Goal: Task Accomplishment & Management: Complete application form

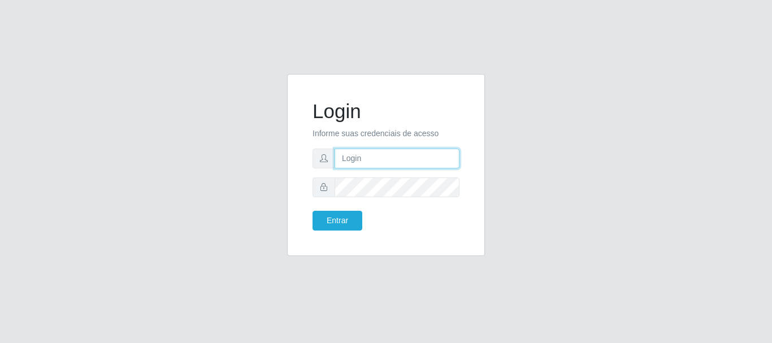
click at [356, 157] on input "text" at bounding box center [396, 159] width 125 height 20
type input "Ubiratan@confglacer"
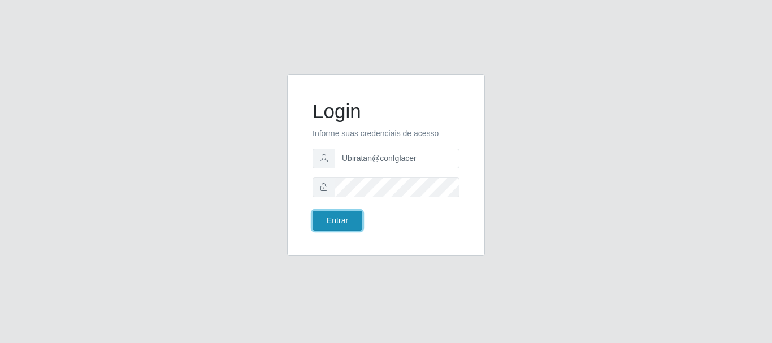
click at [331, 222] on button "Entrar" at bounding box center [337, 221] width 50 height 20
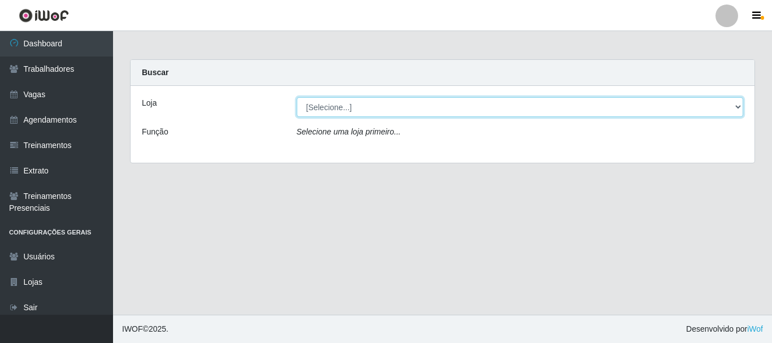
click at [512, 109] on select "[Selecione...] Glace Real Confeitaria" at bounding box center [520, 107] width 447 height 20
select select "445"
click at [297, 97] on select "[Selecione...] Glace Real Confeitaria" at bounding box center [520, 107] width 447 height 20
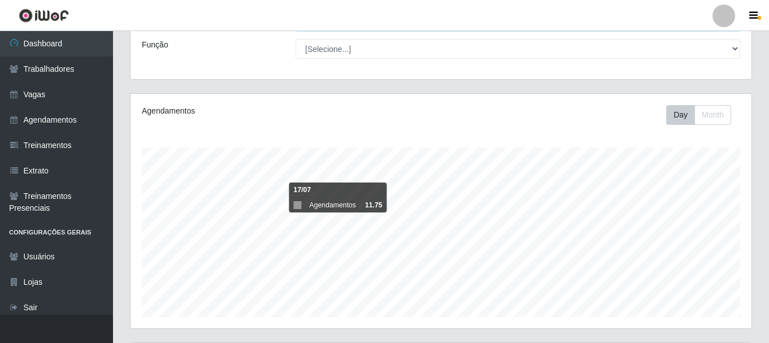
scroll to position [200, 0]
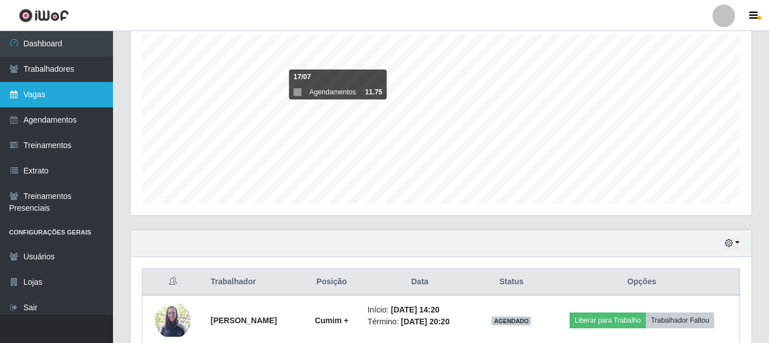
click at [40, 98] on link "Vagas" at bounding box center [56, 94] width 113 height 25
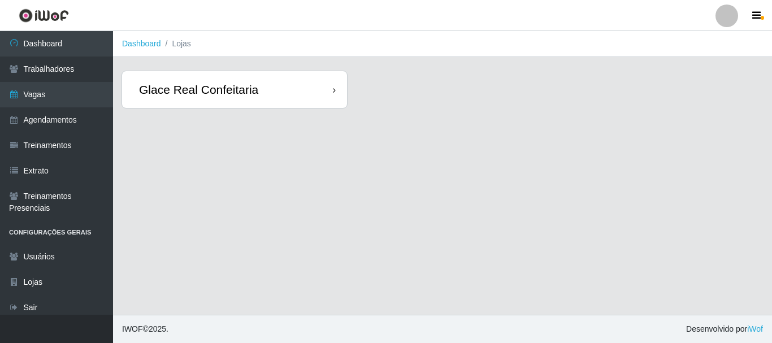
click at [177, 95] on div "Glace Real Confeitaria" at bounding box center [198, 89] width 119 height 14
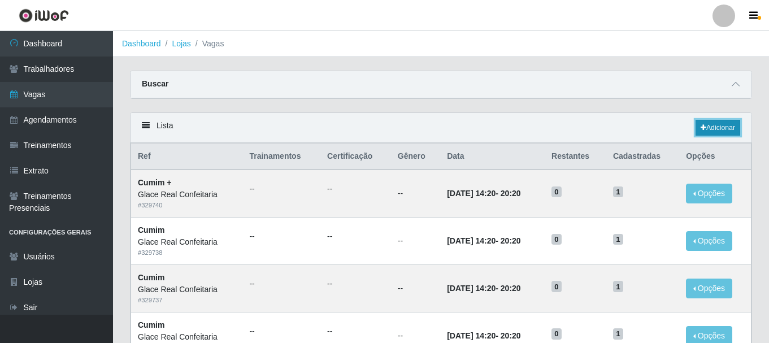
click at [702, 129] on icon at bounding box center [704, 127] width 6 height 7
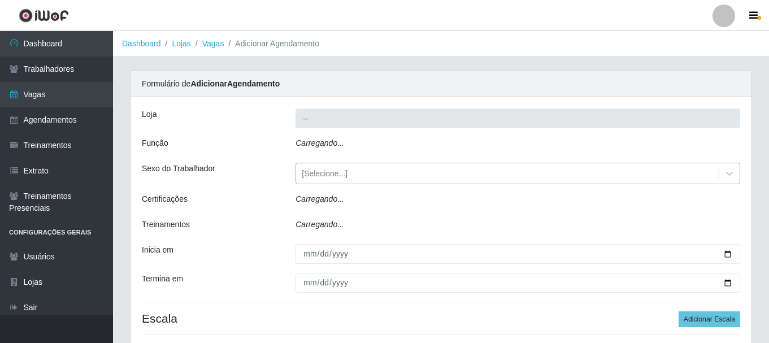
type input "Glace Real Confeitaria"
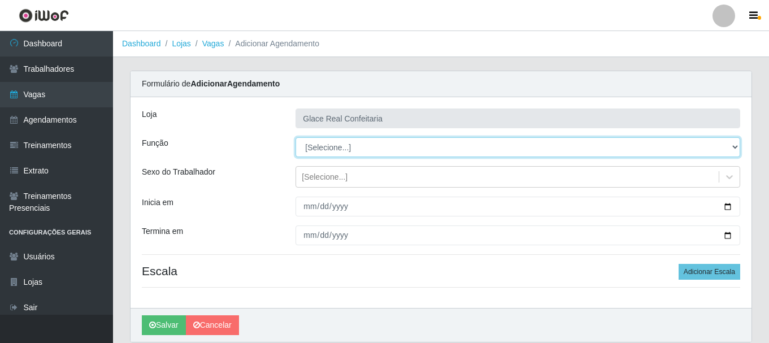
click at [381, 146] on select "[Selecione...] ASG ASG + ASG ++ Auxiliar de Cozinha Auxiliar de Cozinha + Auxil…" at bounding box center [517, 147] width 445 height 20
select select "17"
click at [295, 137] on select "[Selecione...] ASG ASG + ASG ++ Auxiliar de Cozinha Auxiliar de Cozinha + Auxil…" at bounding box center [517, 147] width 445 height 20
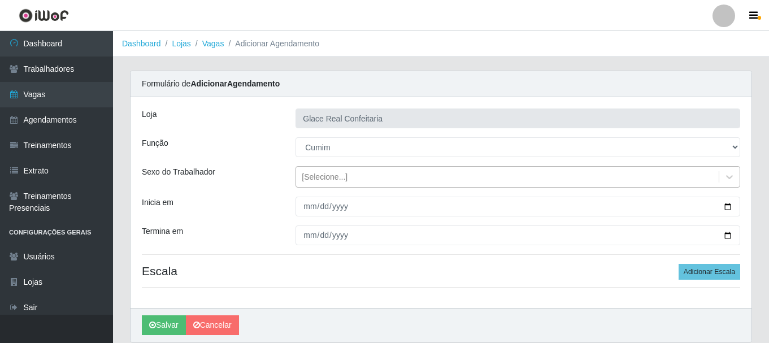
click at [356, 175] on div "[Selecione...]" at bounding box center [507, 177] width 423 height 19
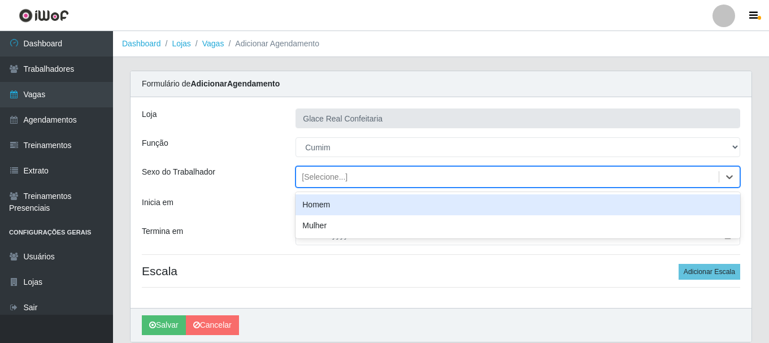
click at [226, 144] on div "Função" at bounding box center [210, 147] width 154 height 20
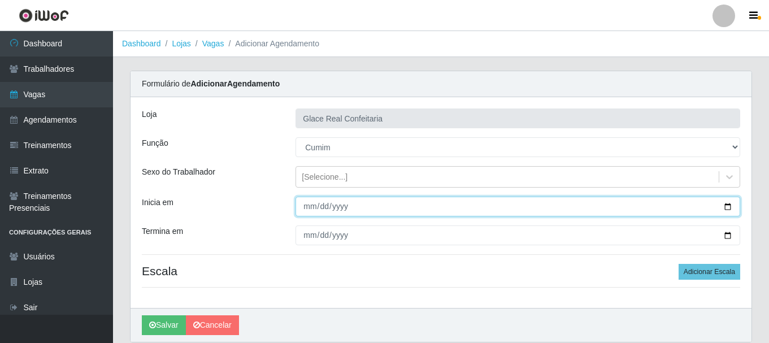
click at [723, 206] on input "Inicia em" at bounding box center [517, 207] width 445 height 20
type input "[DATE]"
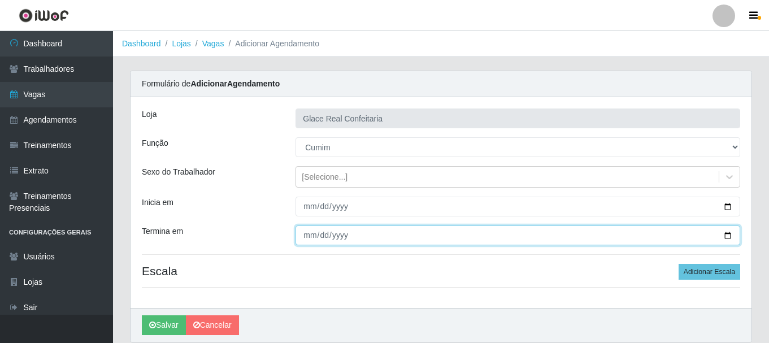
click at [724, 239] on input "Termina em" at bounding box center [517, 235] width 445 height 20
type input "[DATE]"
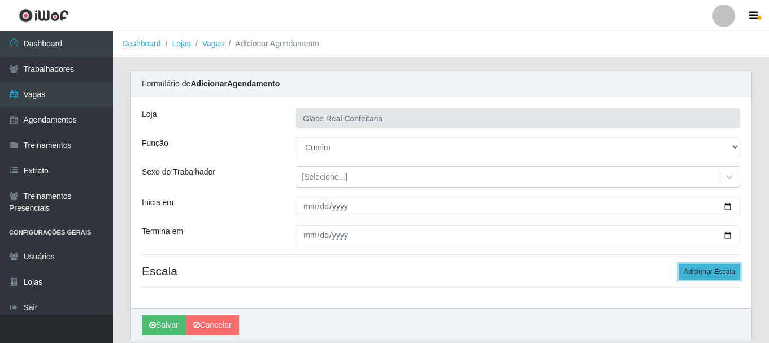
click at [692, 273] on button "Adicionar Escala" at bounding box center [709, 272] width 62 height 16
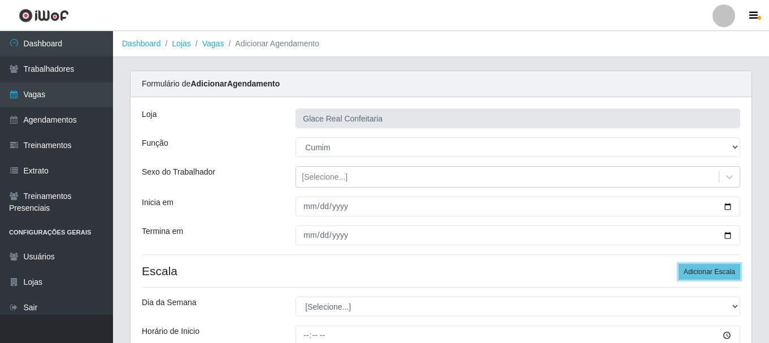
scroll to position [56, 0]
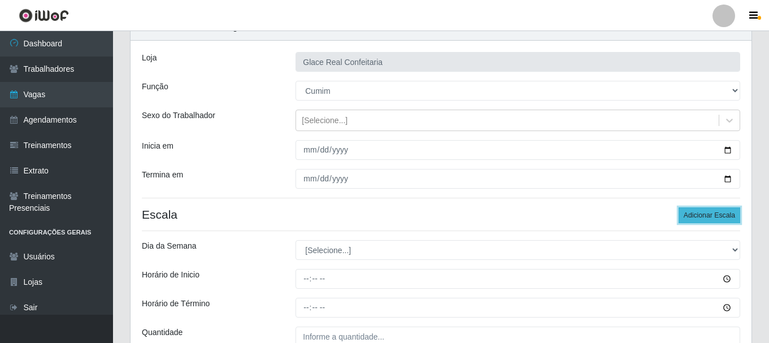
click at [717, 218] on button "Adicionar Escala" at bounding box center [709, 215] width 62 height 16
click at [710, 217] on button "Adicionar Escala" at bounding box center [709, 215] width 62 height 16
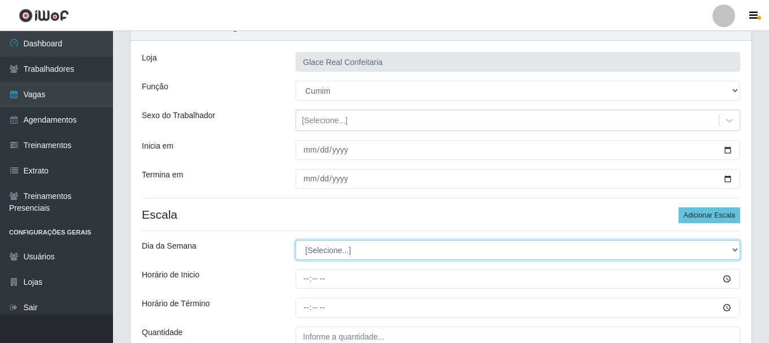
click at [511, 250] on select "[Selecione...] Segunda Terça Quarta Quinta Sexta Sábado Domingo" at bounding box center [517, 250] width 445 height 20
click at [295, 240] on select "[Selecione...] Segunda Terça Quarta Quinta Sexta Sábado Domingo" at bounding box center [517, 250] width 445 height 20
select select "1"
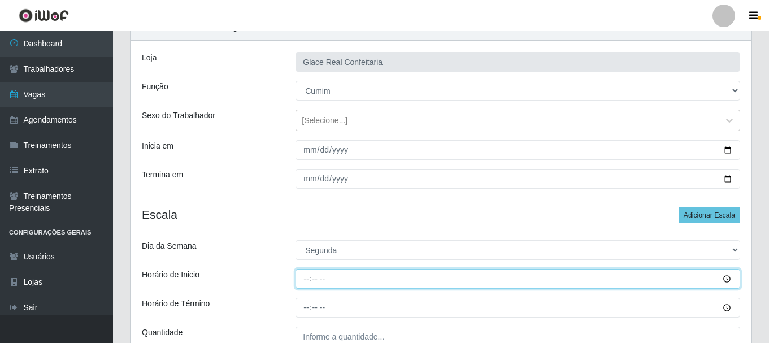
click at [299, 277] on input "Horário de Inicio" at bounding box center [517, 279] width 445 height 20
type input "14:20"
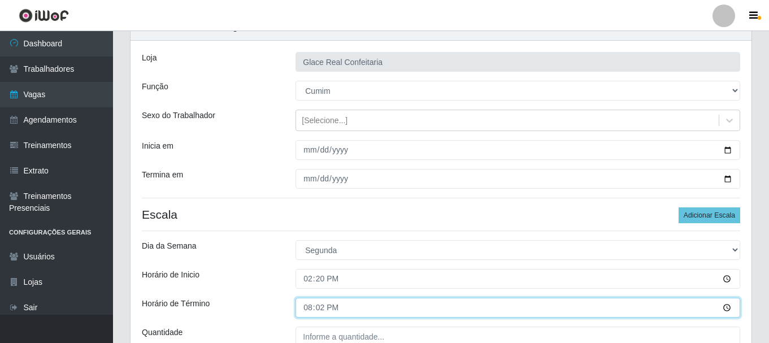
type input "20:20"
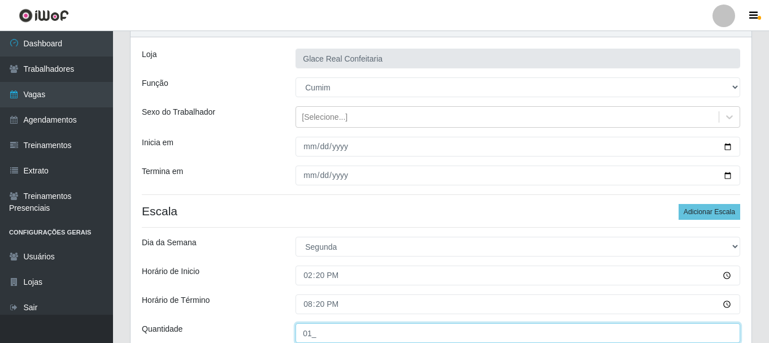
type input "01_"
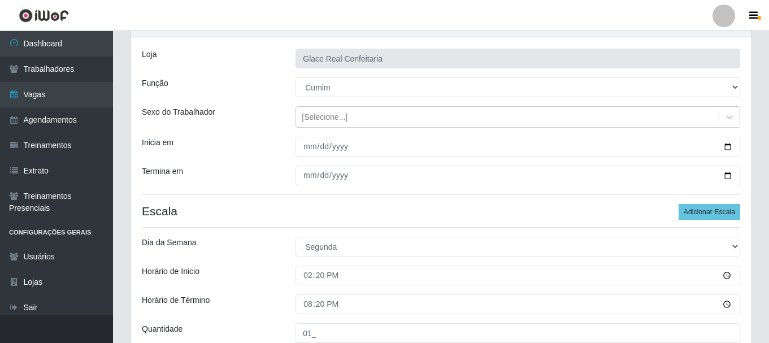
scroll to position [260, 0]
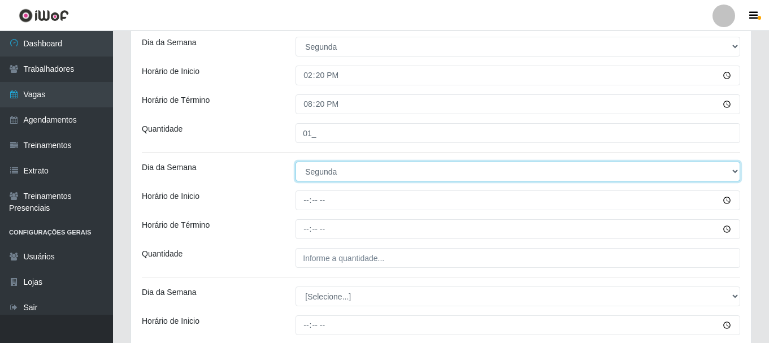
select select "2"
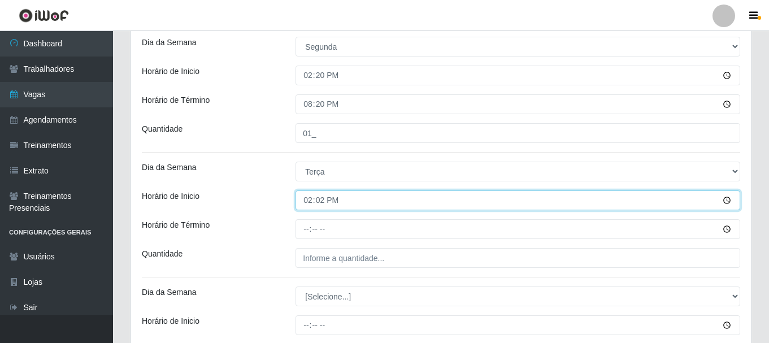
type input "14:20"
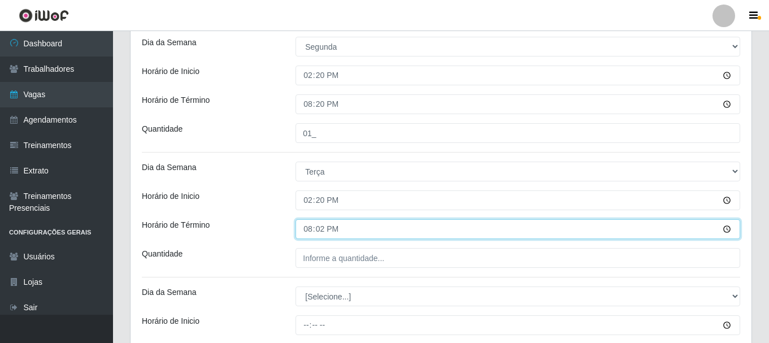
type input "20:20"
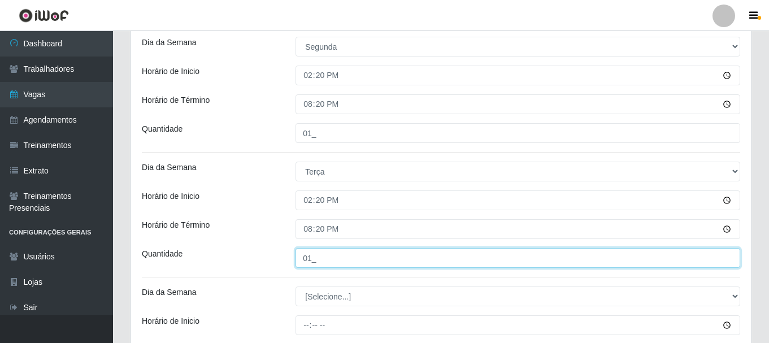
type input "01_"
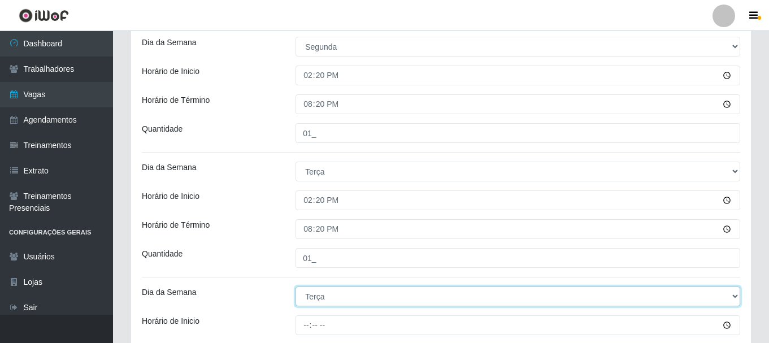
select select "3"
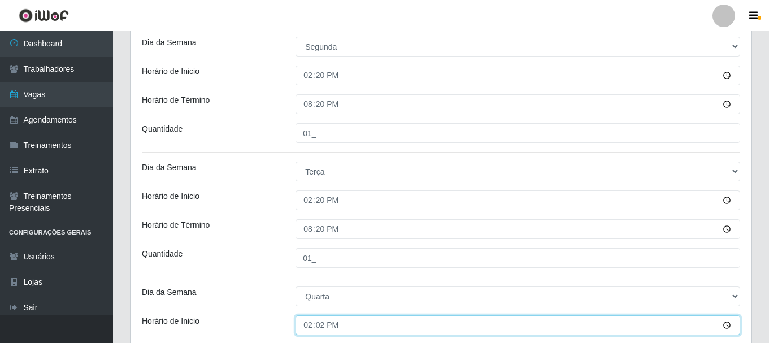
type input "14:20"
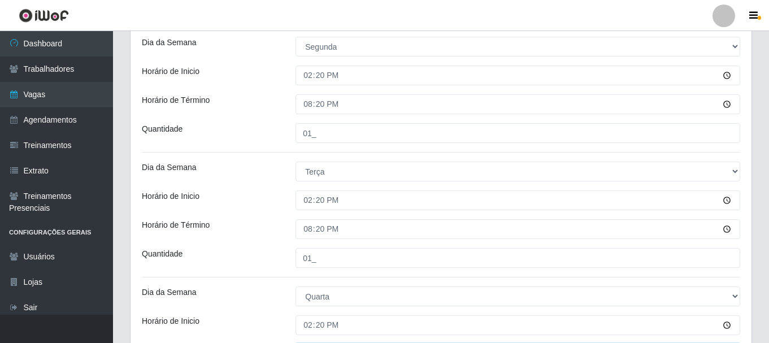
scroll to position [442, 0]
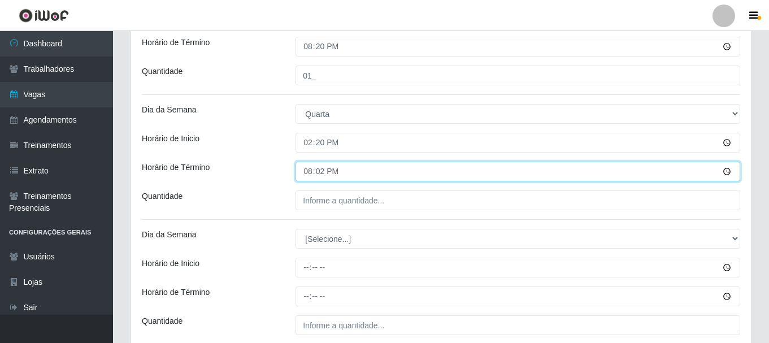
type input "20:20"
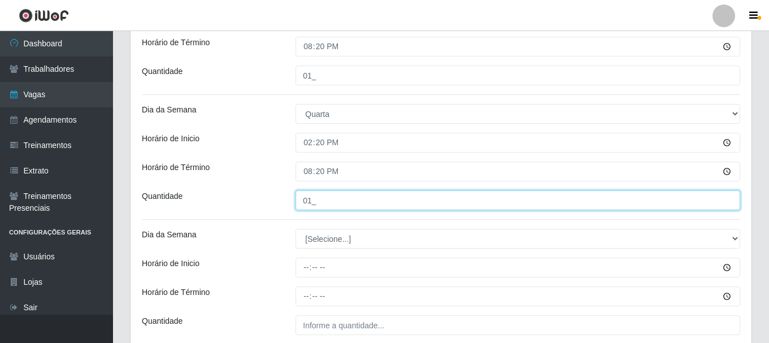
type input "01_"
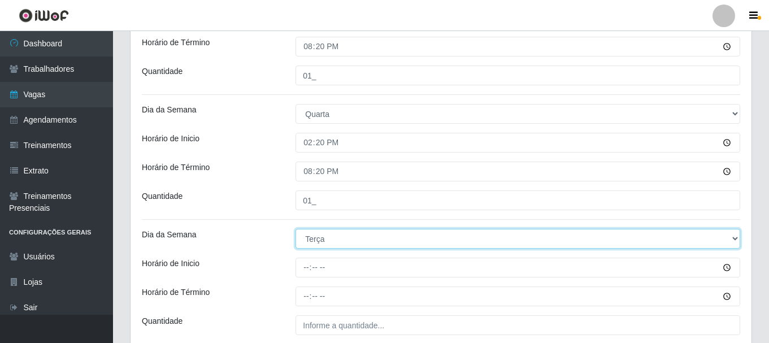
select select "3"
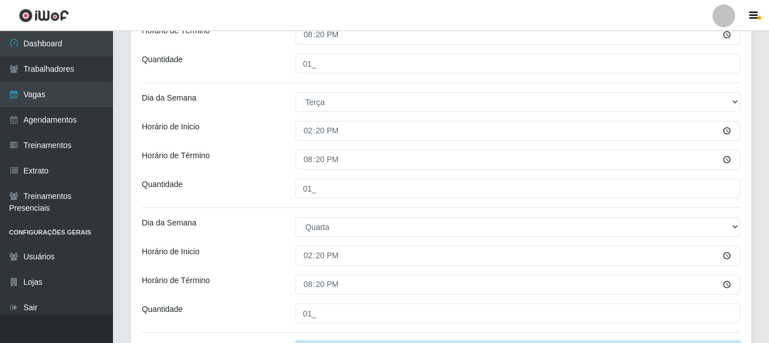
scroll to position [499, 0]
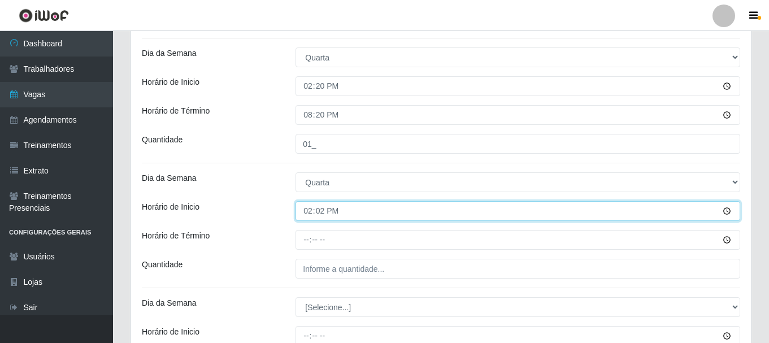
type input "14:20"
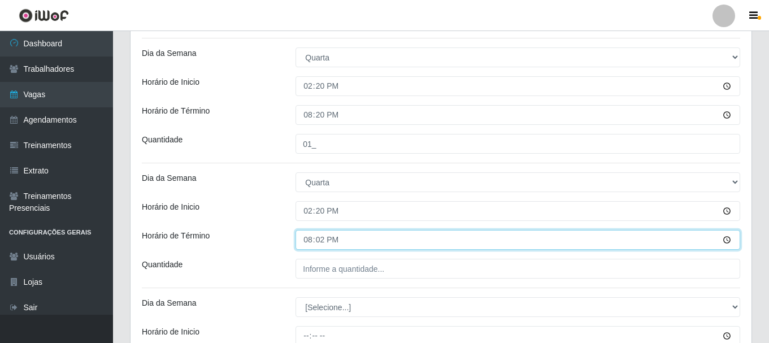
type input "20:20"
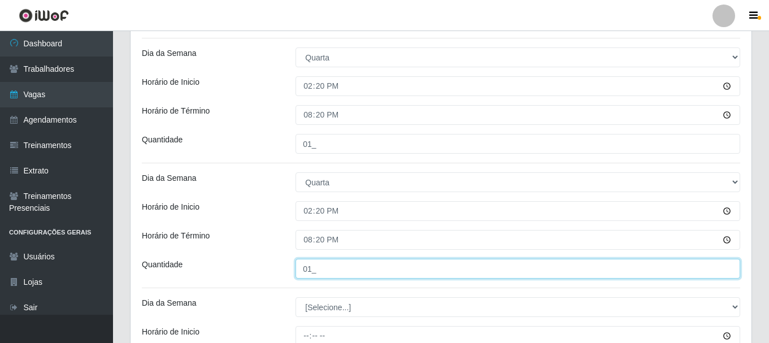
type input "01_"
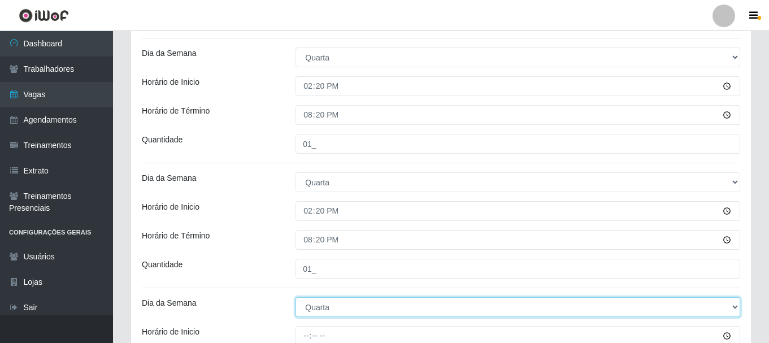
select select "4"
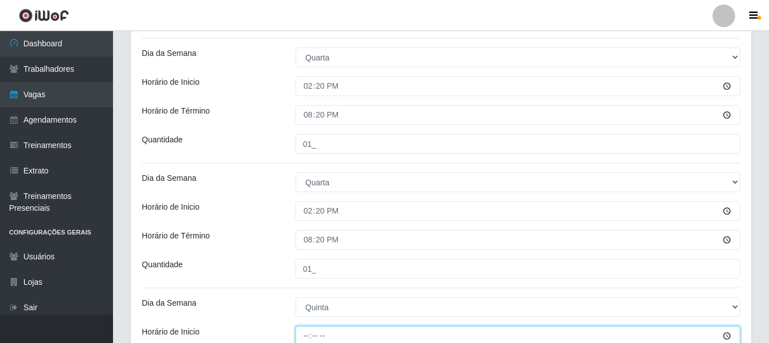
scroll to position [502, 0]
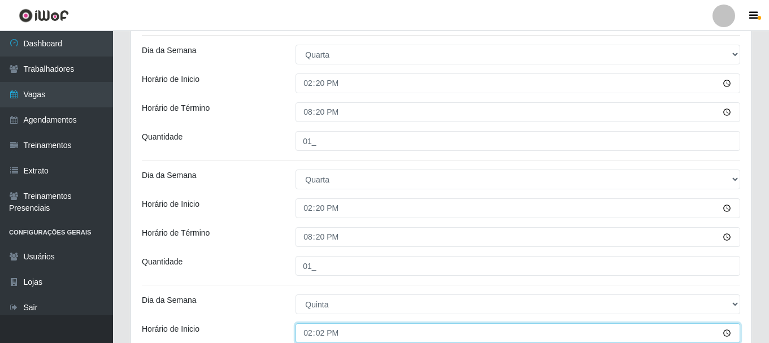
type input "14:20"
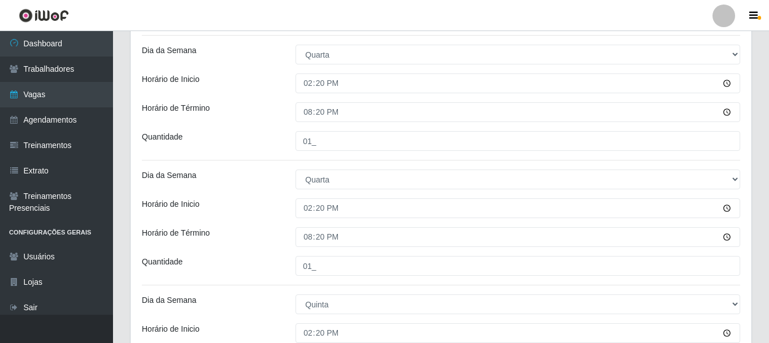
scroll to position [665, 0]
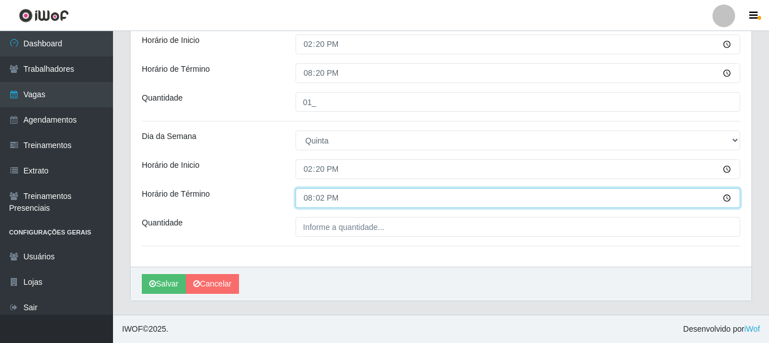
type input "20:20"
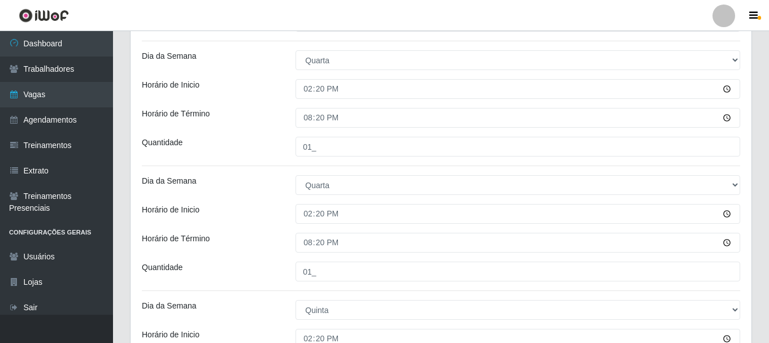
scroll to position [440, 0]
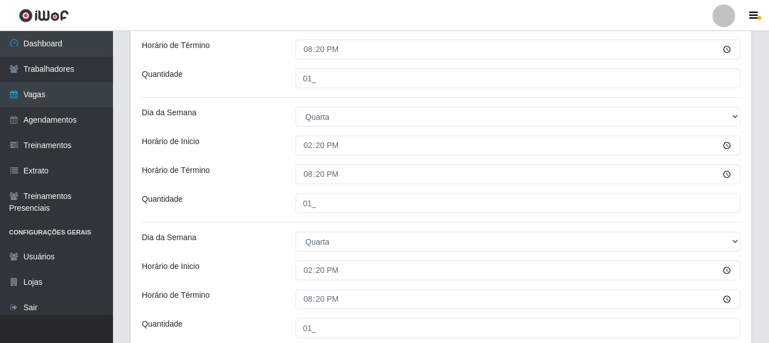
type input "01_"
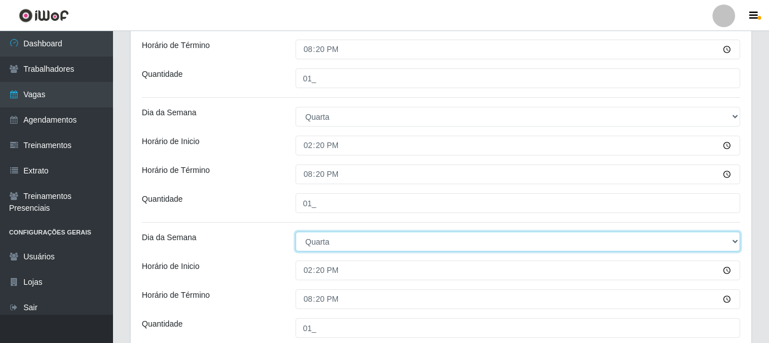
click at [328, 238] on select "[Selecione...] Segunda Terça Quarta Quinta Sexta Sábado Domingo" at bounding box center [517, 242] width 445 height 20
select select "4"
click at [295, 232] on select "[Selecione...] Segunda Terça Quarta Quinta Sexta Sábado Domingo" at bounding box center [517, 242] width 445 height 20
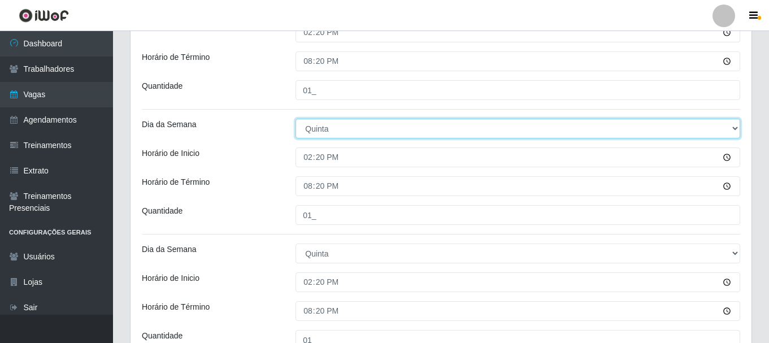
scroll to position [665, 0]
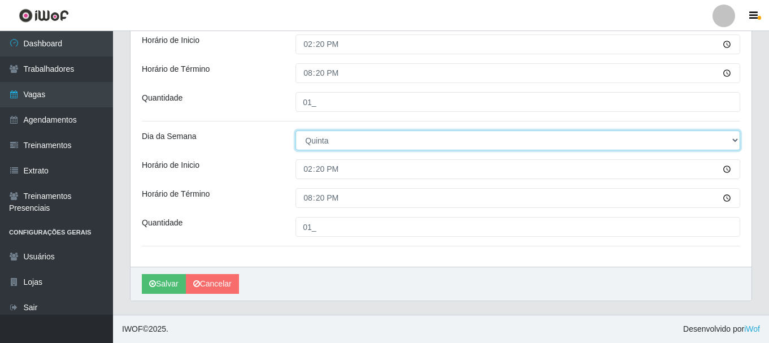
click at [341, 145] on select "[Selecione...] Segunda Terça Quarta Quinta Sexta Sábado Domingo" at bounding box center [517, 140] width 445 height 20
select select "5"
click at [295, 130] on select "[Selecione...] Segunda Terça Quarta Quinta Sexta Sábado Domingo" at bounding box center [517, 140] width 445 height 20
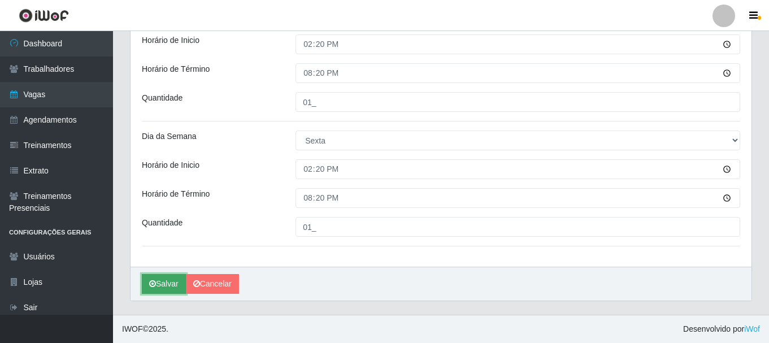
click at [155, 281] on icon "submit" at bounding box center [152, 284] width 7 height 8
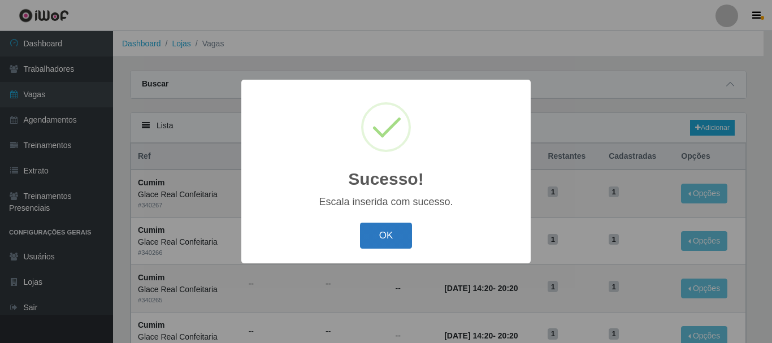
click at [398, 236] on button "OK" at bounding box center [386, 236] width 53 height 27
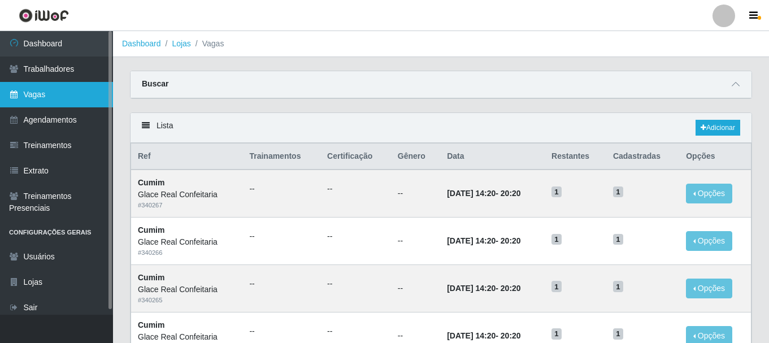
click at [59, 89] on link "Vagas" at bounding box center [56, 94] width 113 height 25
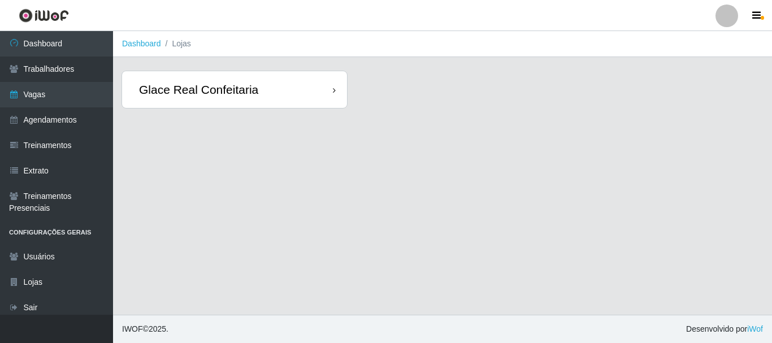
click at [303, 95] on div "Glace Real Confeitaria" at bounding box center [234, 89] width 225 height 37
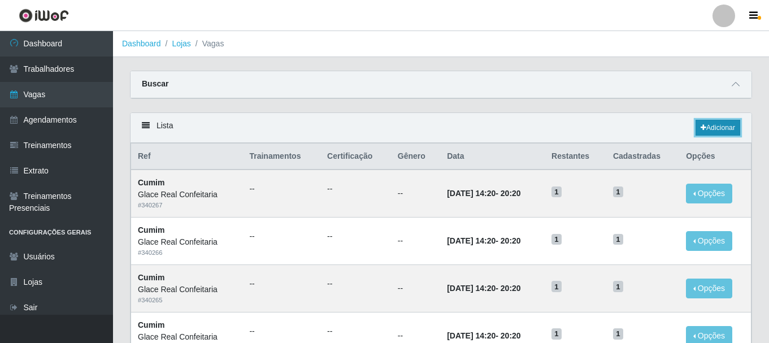
click at [699, 130] on link "Adicionar" at bounding box center [717, 128] width 45 height 16
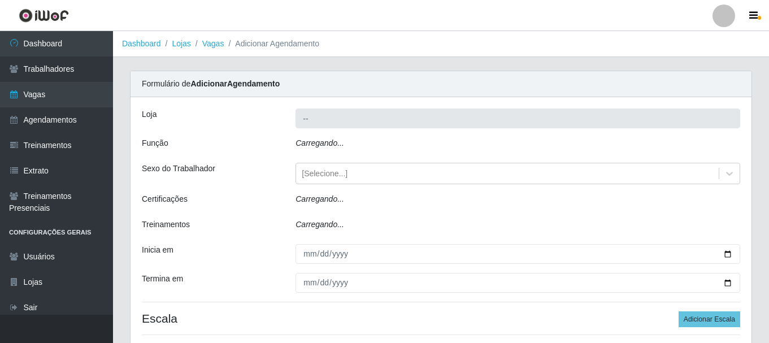
type input "Glace Real Confeitaria"
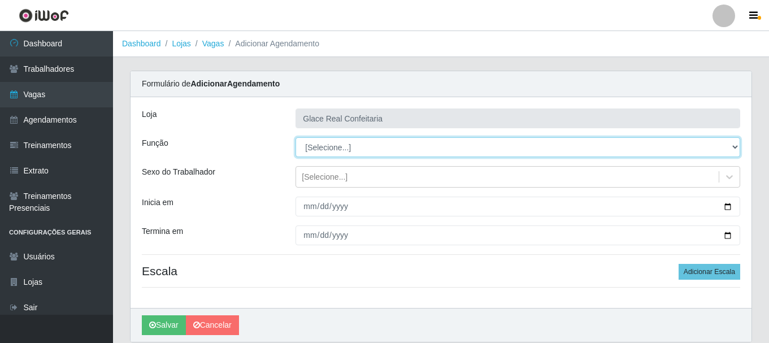
click at [320, 151] on select "[Selecione...] ASG ASG + ASG ++ Auxiliar de Cozinha Auxiliar de Cozinha + Auxil…" at bounding box center [517, 147] width 445 height 20
select select "17"
click at [295, 137] on select "[Selecione...] ASG ASG + ASG ++ Auxiliar de Cozinha Auxiliar de Cozinha + Auxil…" at bounding box center [517, 147] width 445 height 20
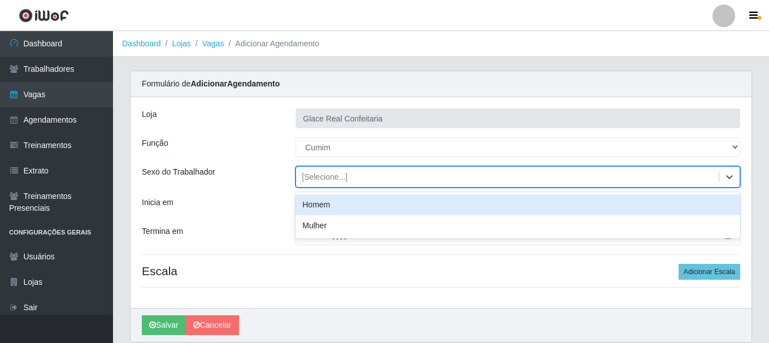
click at [311, 179] on div "[Selecione...]" at bounding box center [325, 177] width 46 height 12
click at [263, 190] on div "[PERSON_NAME] Real Confeitaria Função [Selecione...] ASG ASG + ASG ++ Auxiliar …" at bounding box center [440, 202] width 621 height 211
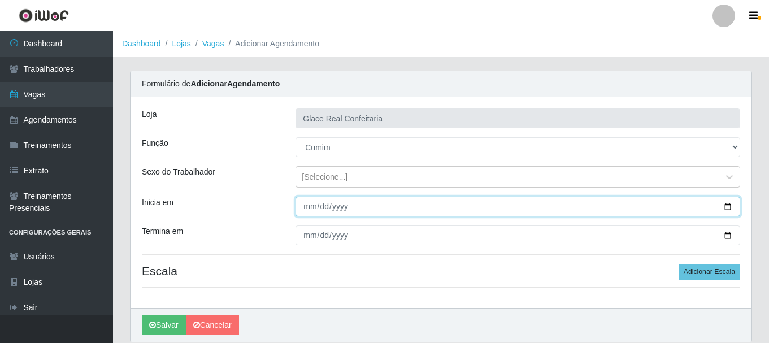
click at [724, 210] on input "Inicia em" at bounding box center [517, 207] width 445 height 20
type input "[DATE]"
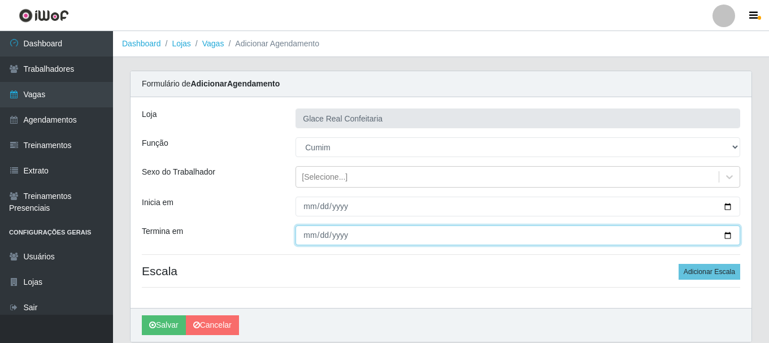
click at [737, 233] on input "Termina em" at bounding box center [517, 235] width 445 height 20
click at [733, 235] on input "Termina em" at bounding box center [517, 235] width 445 height 20
click at [726, 235] on input "Termina em" at bounding box center [517, 235] width 445 height 20
type input "[DATE]"
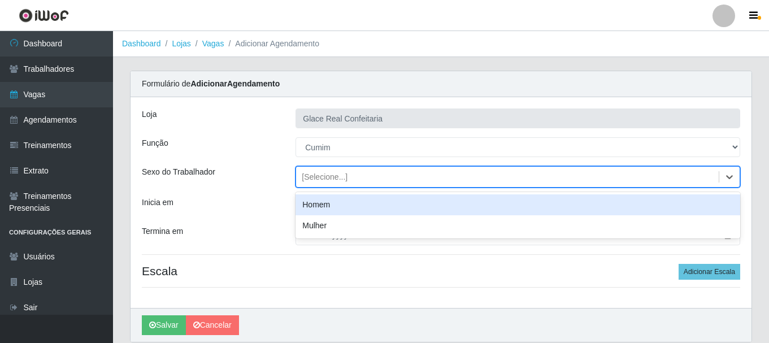
click at [323, 175] on div "[Selecione...]" at bounding box center [325, 177] width 46 height 12
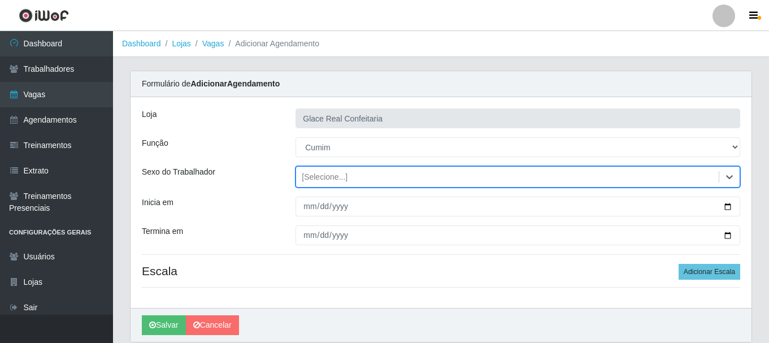
click at [323, 178] on div "[Selecione...]" at bounding box center [325, 177] width 46 height 12
click at [706, 269] on button "Adicionar Escala" at bounding box center [709, 272] width 62 height 16
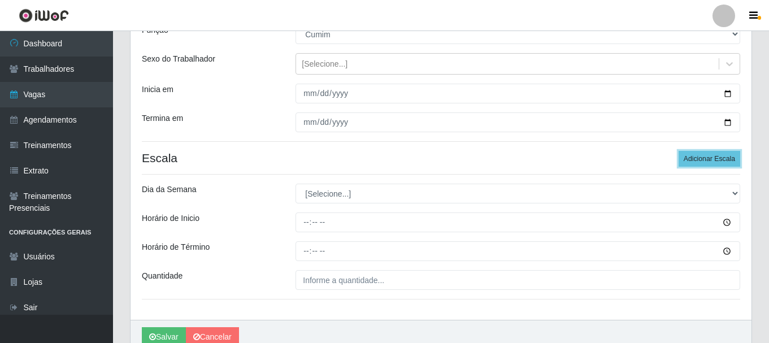
scroll to position [166, 0]
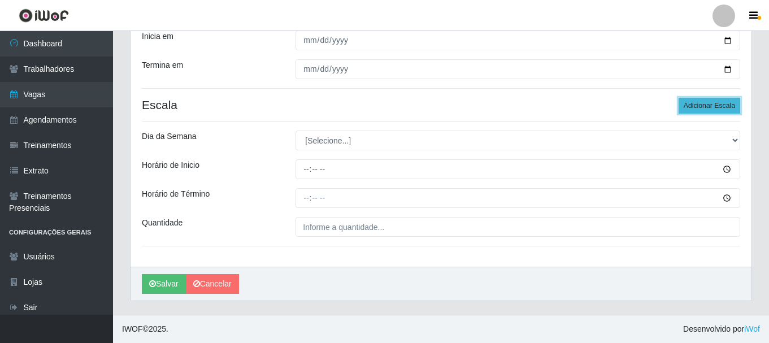
click at [714, 108] on button "Adicionar Escala" at bounding box center [709, 106] width 62 height 16
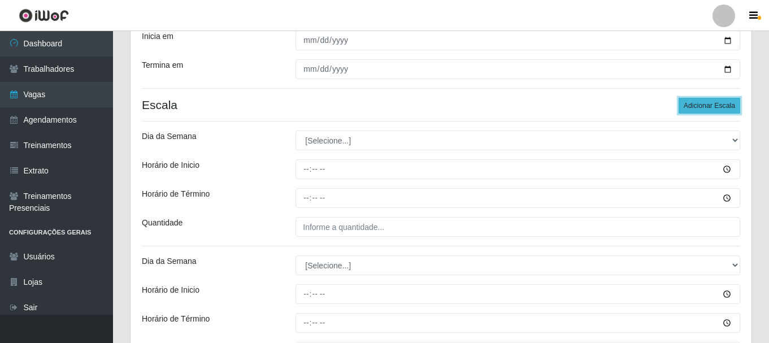
click at [714, 108] on button "Adicionar Escala" at bounding box center [709, 106] width 62 height 16
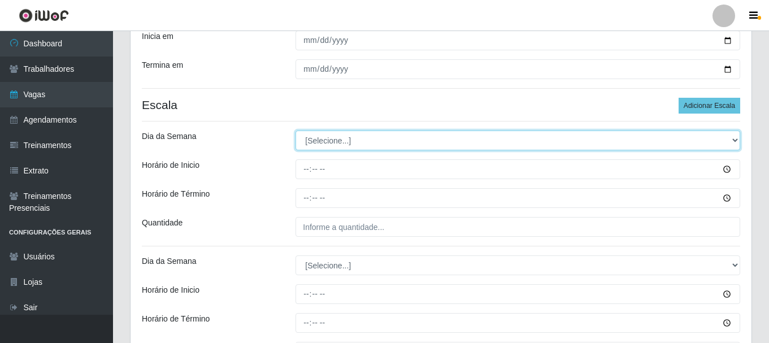
click at [526, 143] on select "[Selecione...] Segunda Terça Quarta Quinta Sexta Sábado Domingo" at bounding box center [517, 140] width 445 height 20
select select "1"
click at [295, 130] on select "[Selecione...] Segunda Terça Quarta Quinta Sexta Sábado Domingo" at bounding box center [517, 140] width 445 height 20
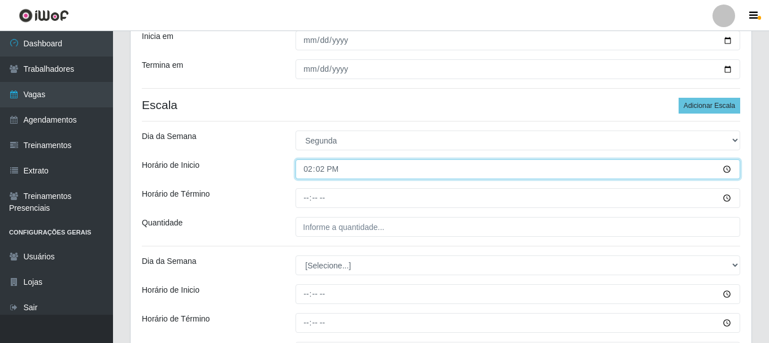
type input "14:20"
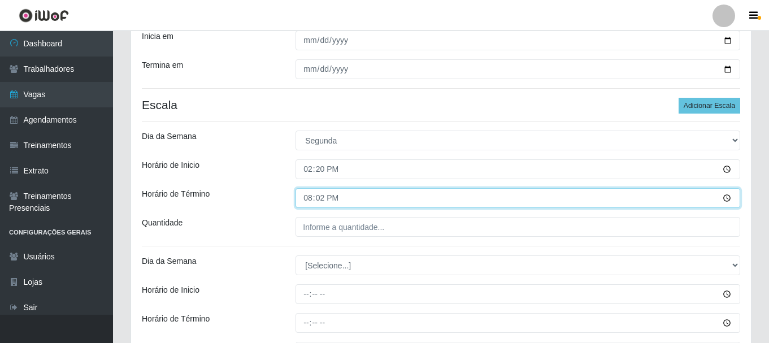
type input "20:20"
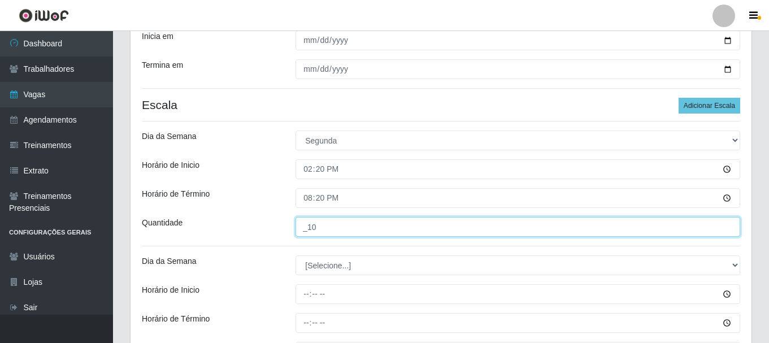
click at [400, 231] on input "_10" at bounding box center [517, 227] width 445 height 20
type input "01_"
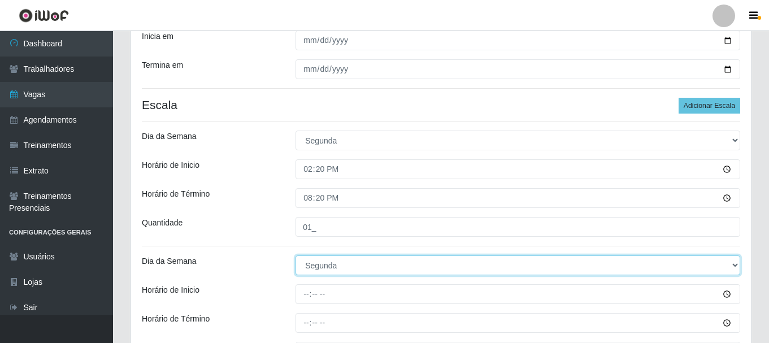
select select "2"
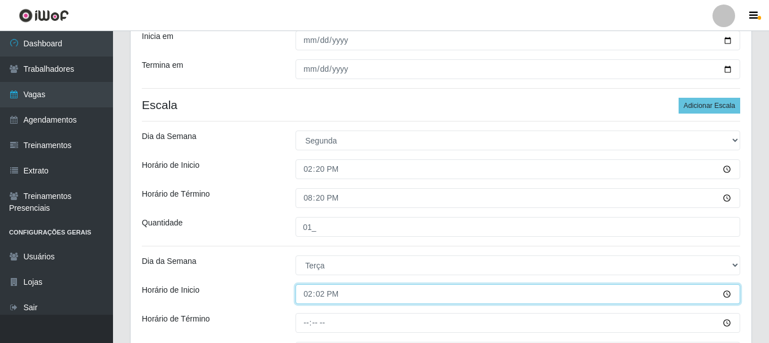
type input "14:20"
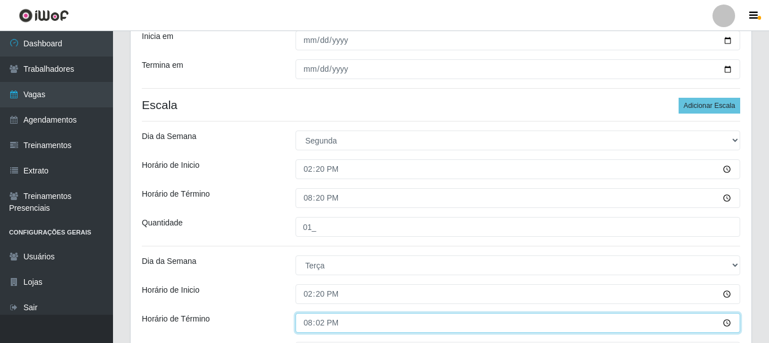
type input "20:20"
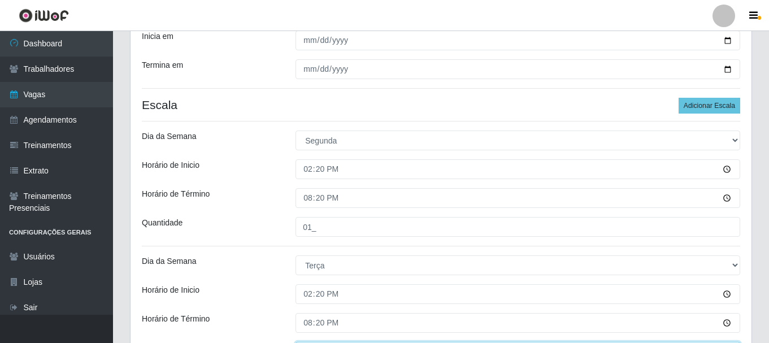
scroll to position [185, 0]
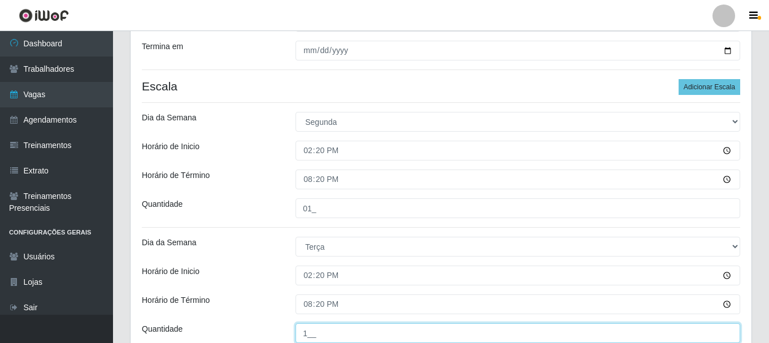
type input "1__"
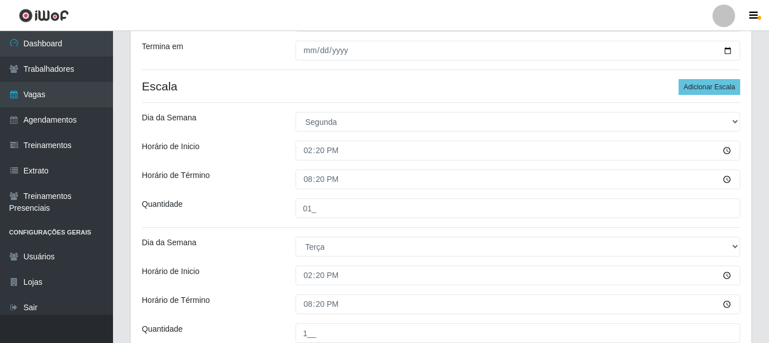
scroll to position [385, 0]
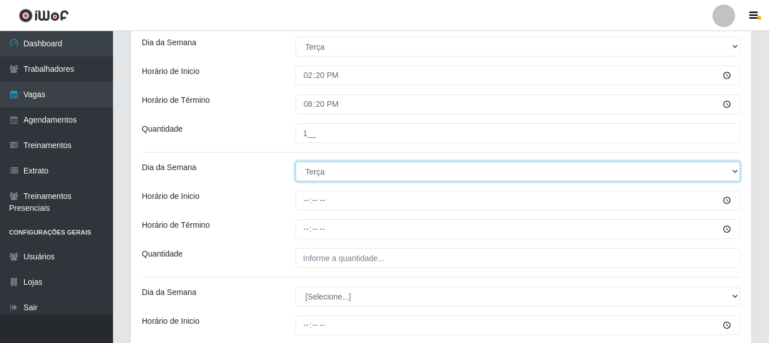
select select "3"
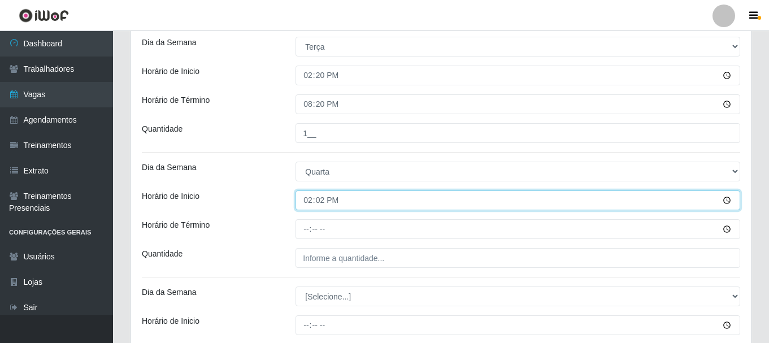
type input "14:20"
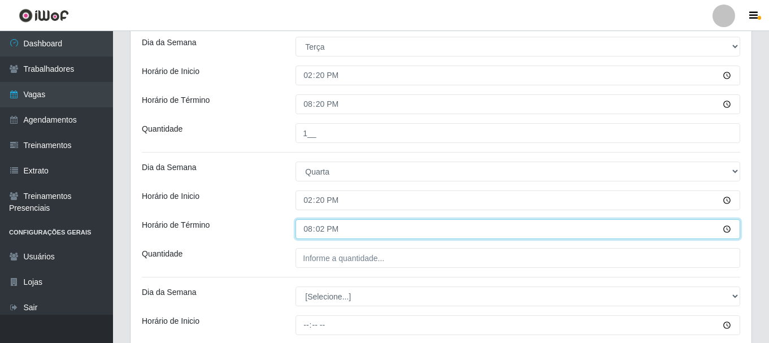
type input "20:20"
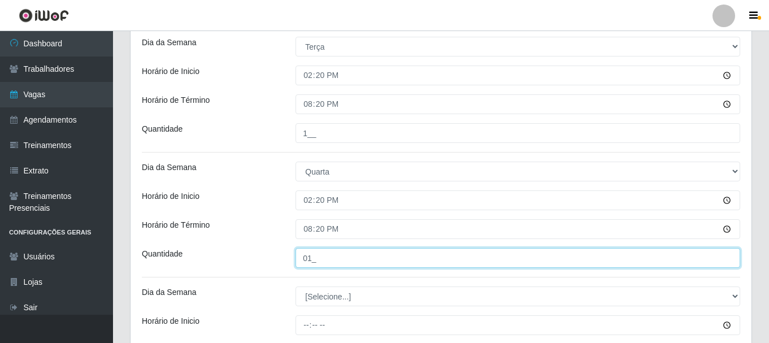
type input "01_"
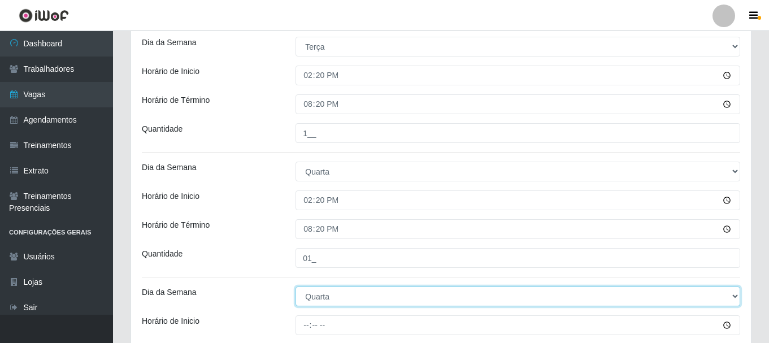
select select "4"
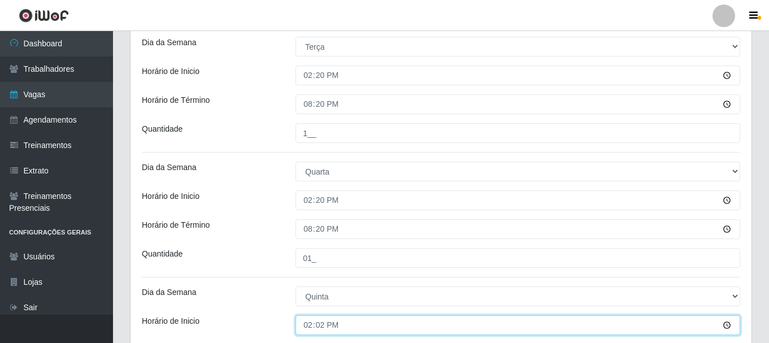
type input "14:20"
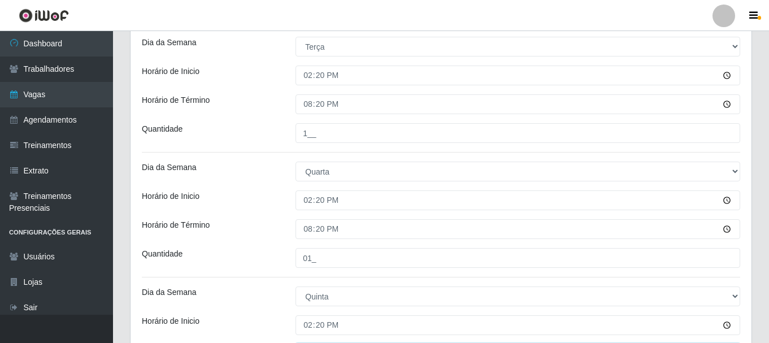
scroll to position [567, 0]
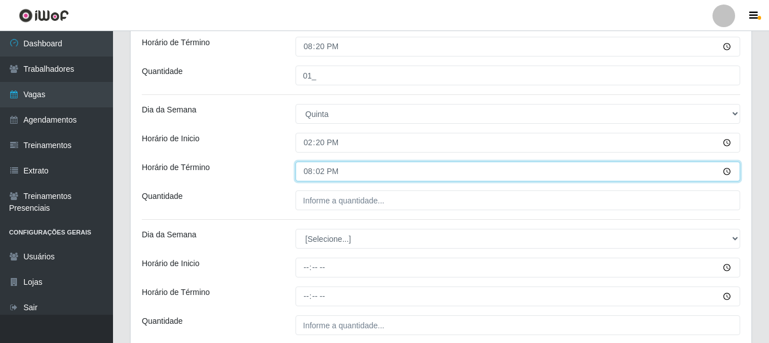
type input "20:20"
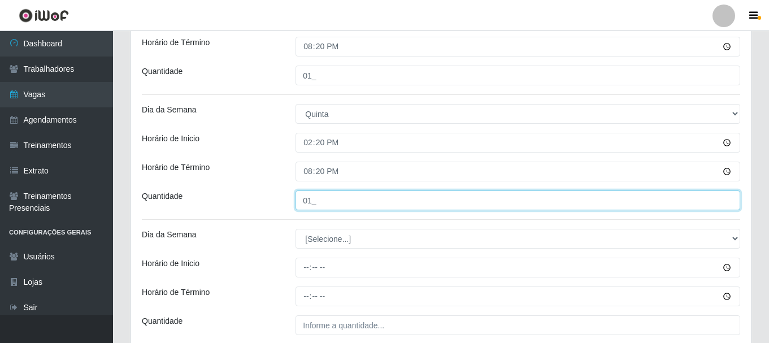
type input "01_"
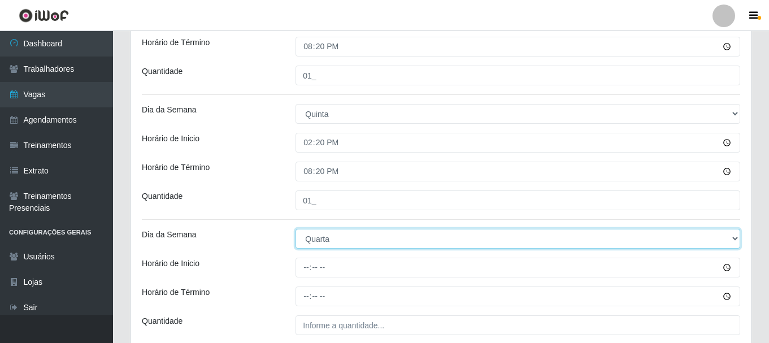
select select "4"
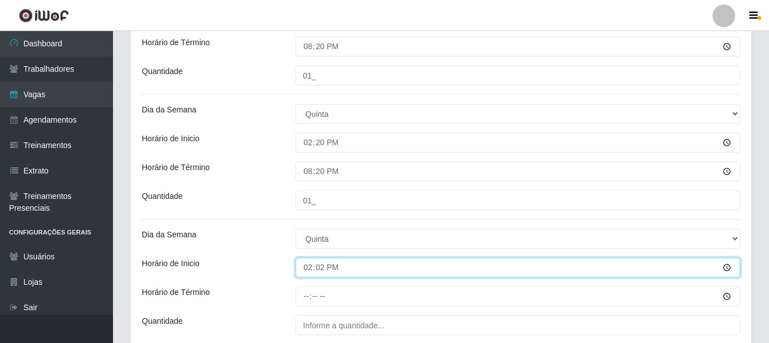
type input "14:20"
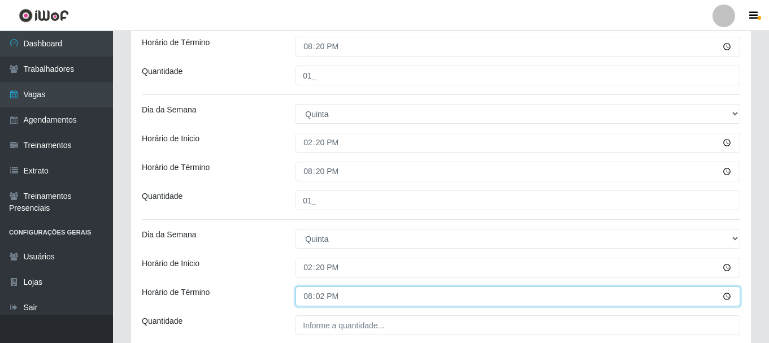
type input "20:20"
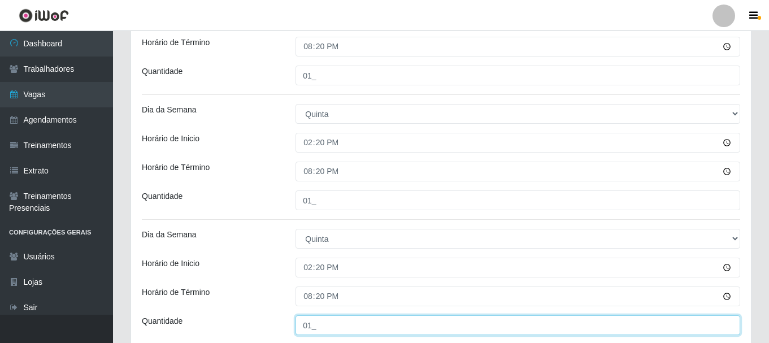
type input "01_"
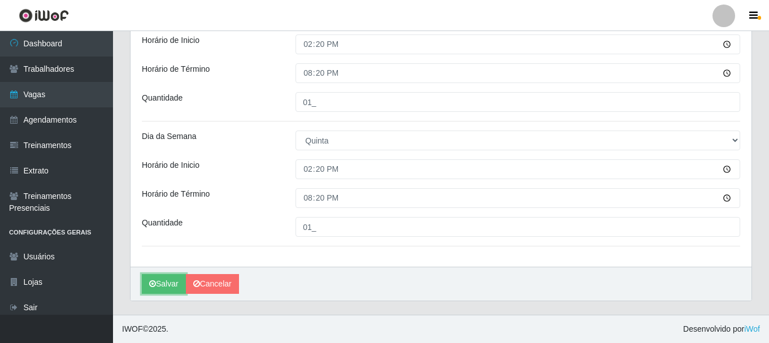
scroll to position [609, 0]
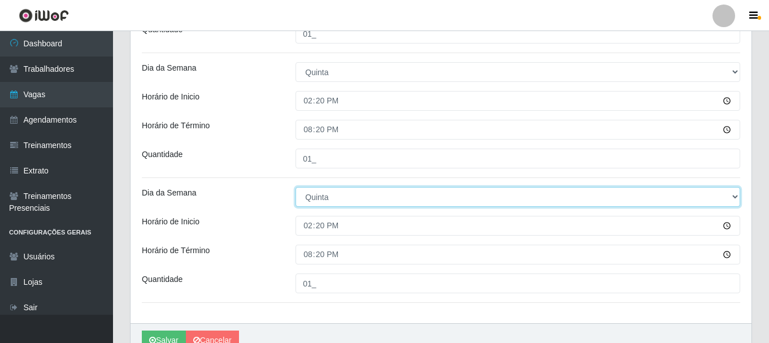
click at [329, 191] on select "[Selecione...] Segunda Terça Quarta Quinta Sexta Sábado Domingo" at bounding box center [517, 197] width 445 height 20
select select "5"
click at [295, 187] on select "[Selecione...] Segunda Terça Quarta Quinta Sexta Sábado Domingo" at bounding box center [517, 197] width 445 height 20
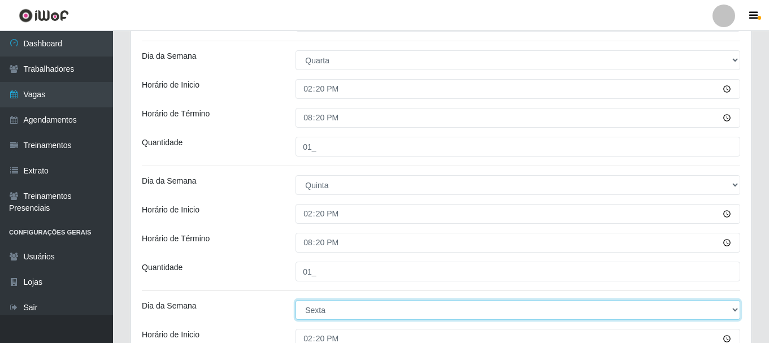
scroll to position [665, 0]
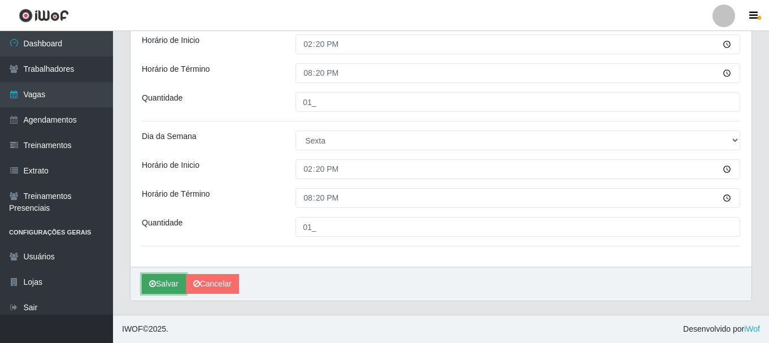
click at [155, 283] on icon "submit" at bounding box center [152, 284] width 7 height 8
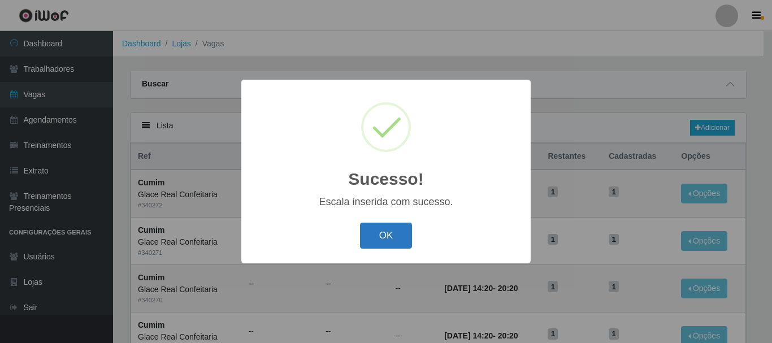
click at [375, 234] on button "OK" at bounding box center [386, 236] width 53 height 27
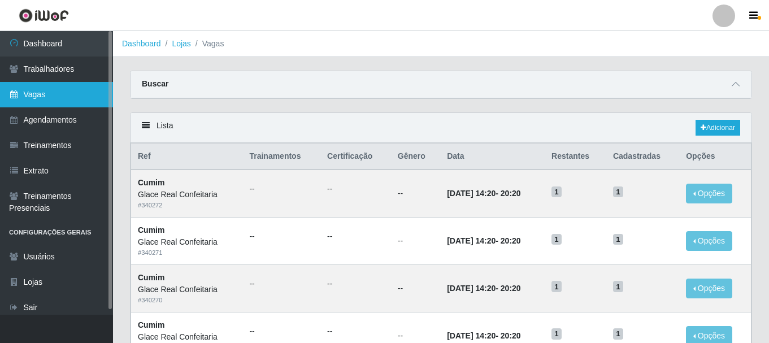
click at [55, 99] on link "Vagas" at bounding box center [56, 94] width 113 height 25
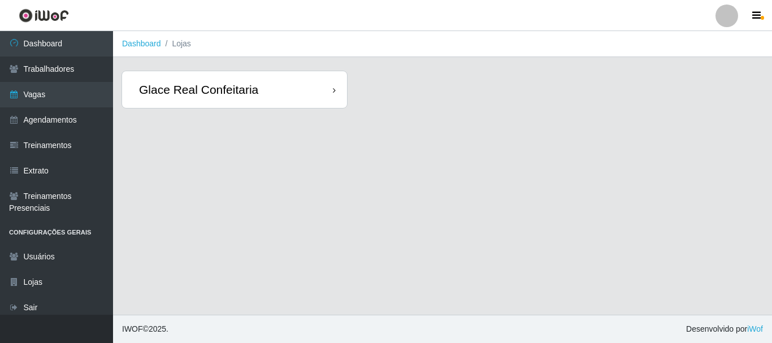
click at [284, 95] on div "Glace Real Confeitaria" at bounding box center [234, 89] width 225 height 37
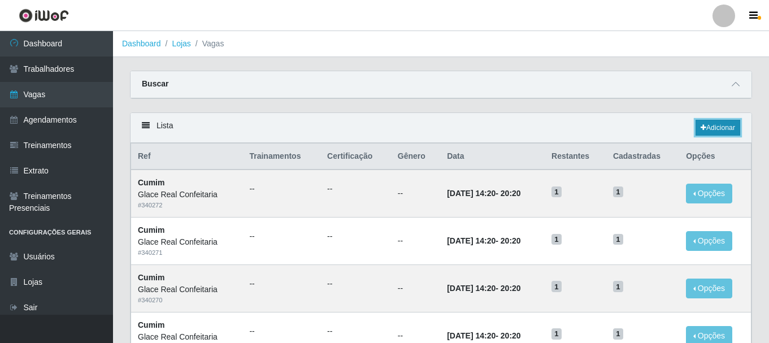
click at [702, 128] on icon at bounding box center [704, 127] width 6 height 7
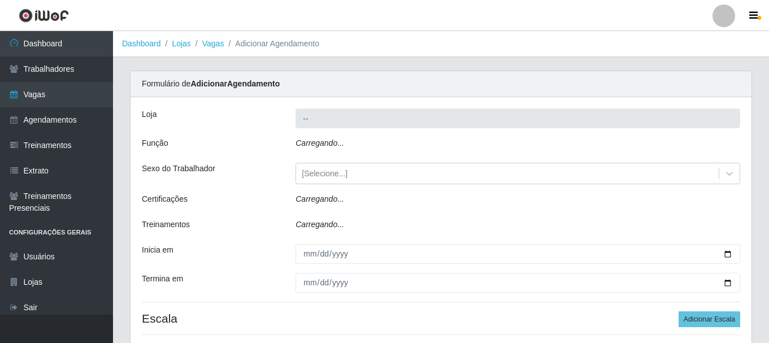
type input "Glace Real Confeitaria"
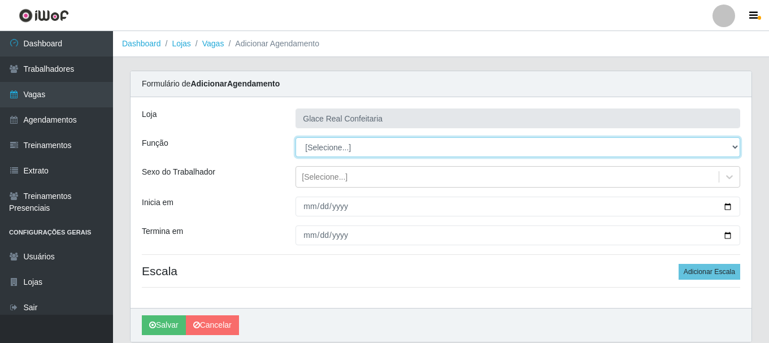
click at [374, 151] on select "[Selecione...] ASG ASG + ASG ++ Auxiliar de Cozinha Auxiliar de Cozinha + Auxil…" at bounding box center [517, 147] width 445 height 20
select select "91"
click at [295, 137] on select "[Selecione...] ASG ASG + ASG ++ Auxiliar de Cozinha Auxiliar de Cozinha + Auxil…" at bounding box center [517, 147] width 445 height 20
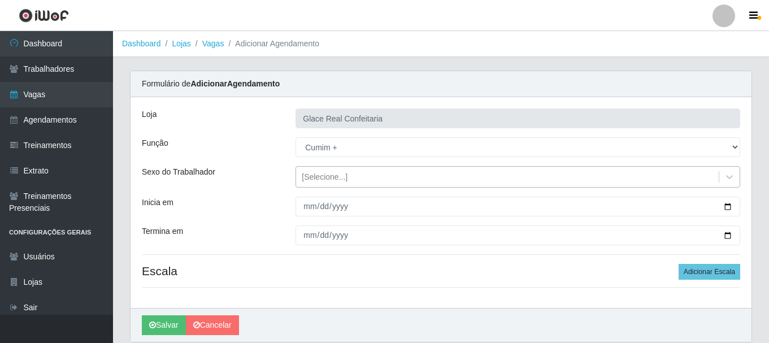
click at [320, 181] on div "[Selecione...]" at bounding box center [325, 177] width 46 height 12
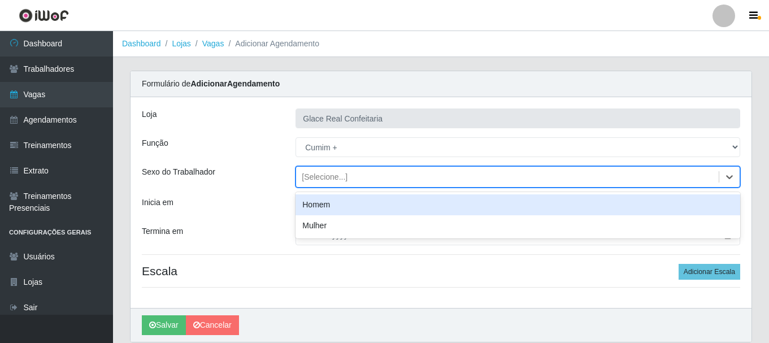
click at [320, 181] on div "[Selecione...]" at bounding box center [325, 177] width 46 height 12
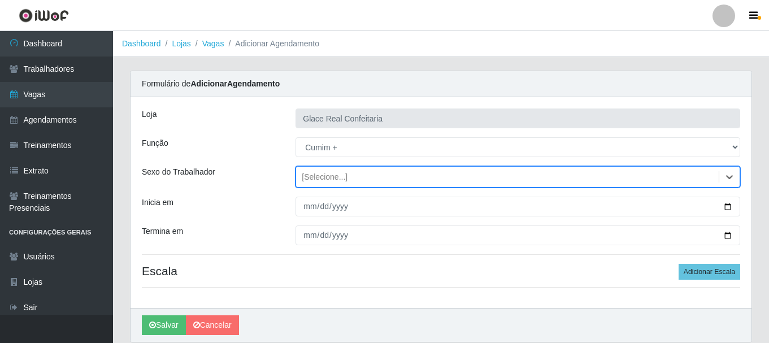
click at [368, 178] on div "[Selecione...]" at bounding box center [507, 177] width 423 height 19
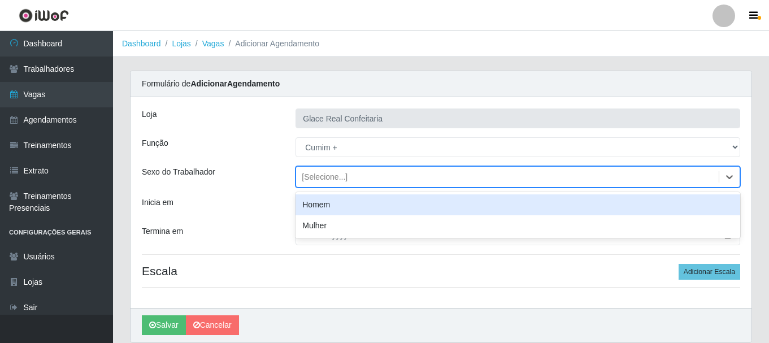
click at [381, 180] on div "[Selecione...]" at bounding box center [507, 177] width 423 height 19
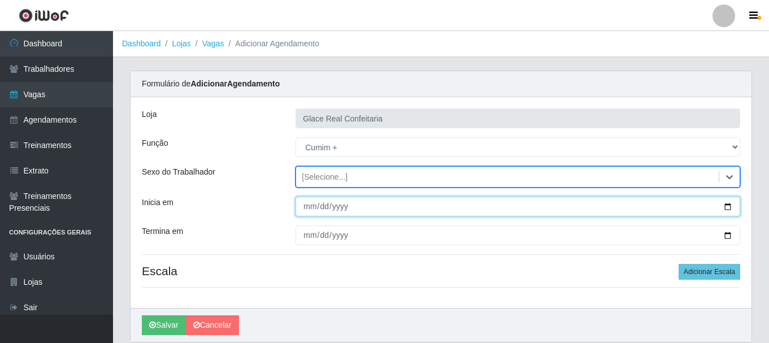
click at [724, 208] on input "Inicia em" at bounding box center [517, 207] width 445 height 20
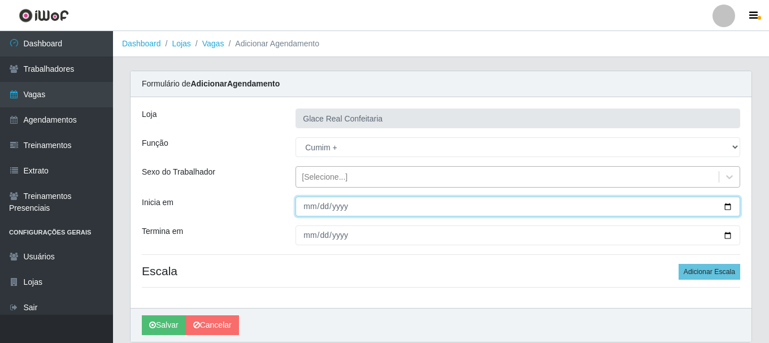
type input "[DATE]"
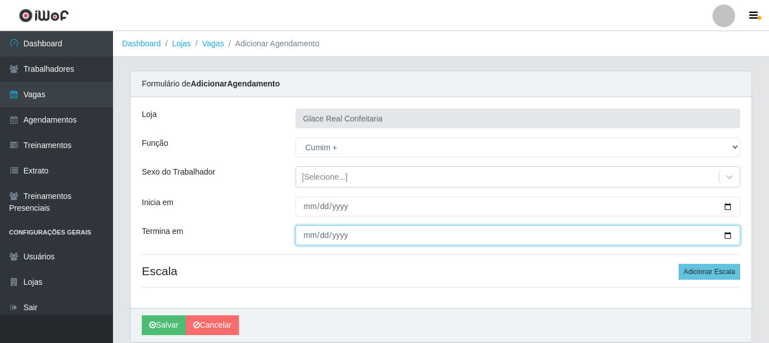
click at [729, 236] on input "Termina em" at bounding box center [517, 235] width 445 height 20
type input "[DATE]"
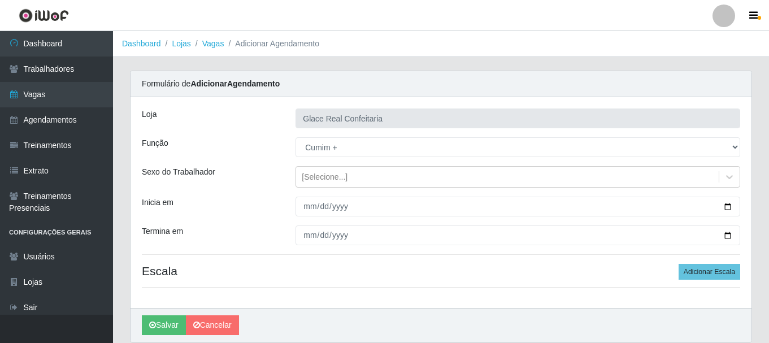
click at [296, 272] on h4 "Escala Adicionar Escala" at bounding box center [441, 271] width 598 height 14
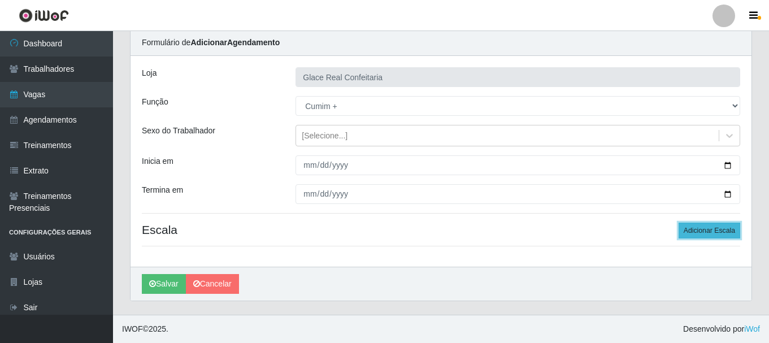
click at [699, 227] on button "Adicionar Escala" at bounding box center [709, 231] width 62 height 16
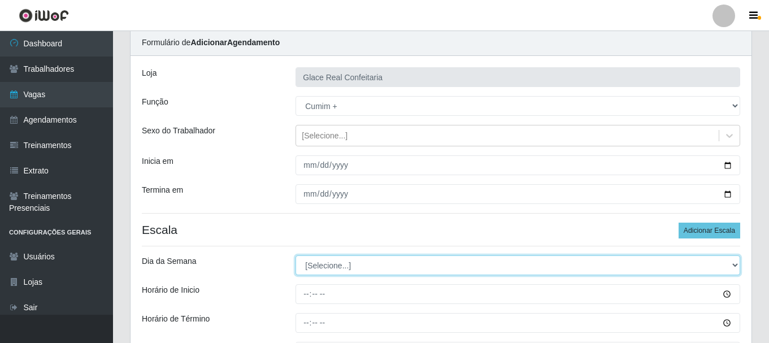
click at [360, 260] on select "[Selecione...] Segunda Terça Quarta Quinta Sexta Sábado Domingo" at bounding box center [517, 265] width 445 height 20
select select "6"
click at [295, 255] on select "[Selecione...] Segunda Terça Quarta Quinta Sexta Sábado Domingo" at bounding box center [517, 265] width 445 height 20
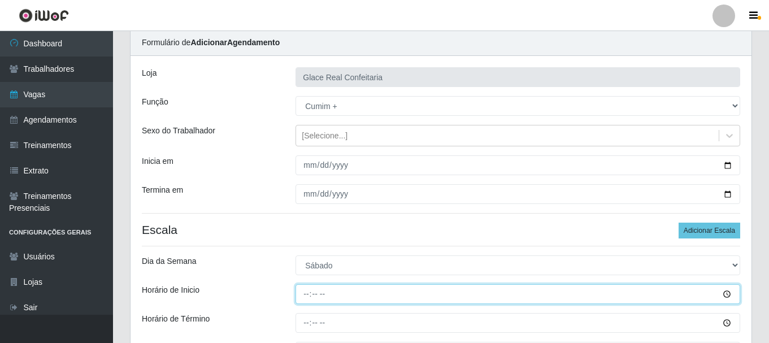
click at [304, 295] on input "Horário de Inicio" at bounding box center [517, 294] width 445 height 20
type input "14:20"
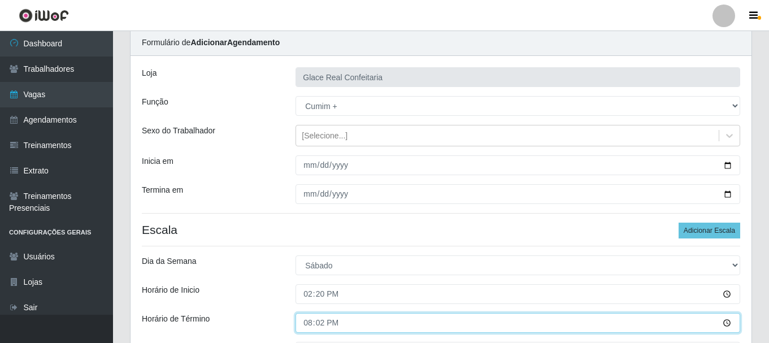
type input "20:20"
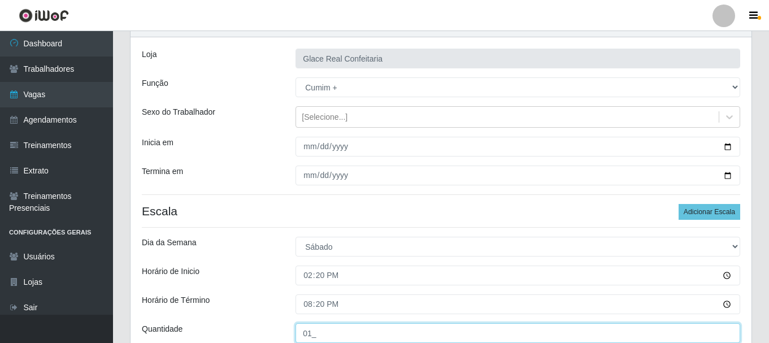
scroll to position [166, 0]
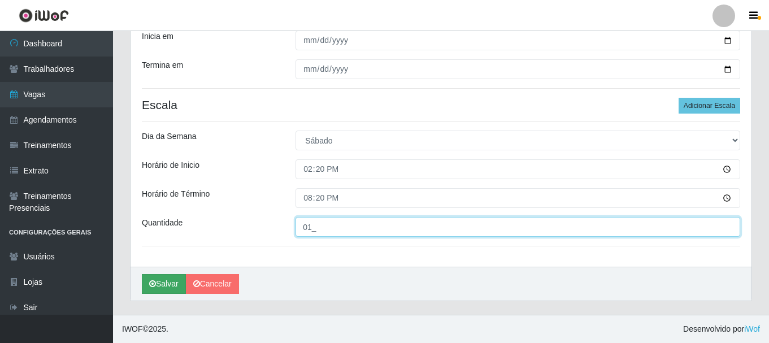
type input "01_"
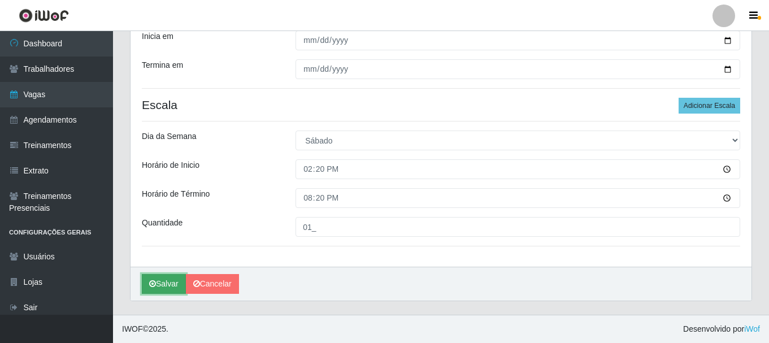
click at [162, 290] on button "Salvar" at bounding box center [164, 284] width 44 height 20
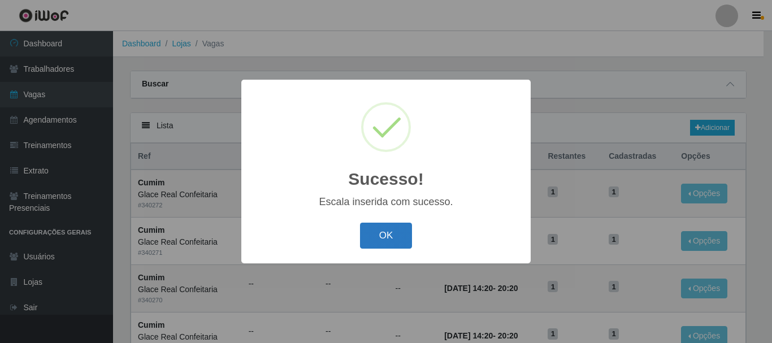
click at [381, 241] on button "OK" at bounding box center [386, 236] width 53 height 27
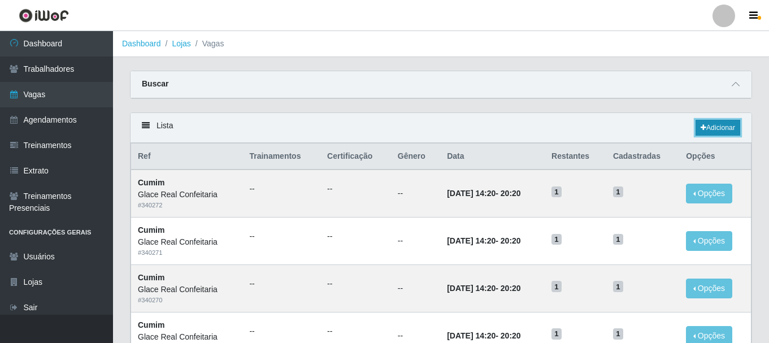
click at [701, 129] on icon at bounding box center [704, 127] width 6 height 7
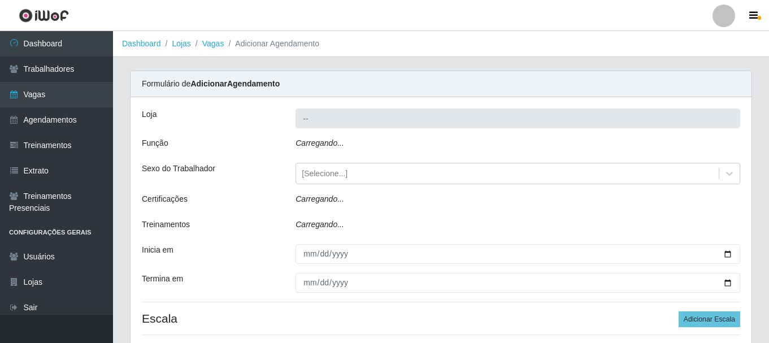
type input "Glace Real Confeitaria"
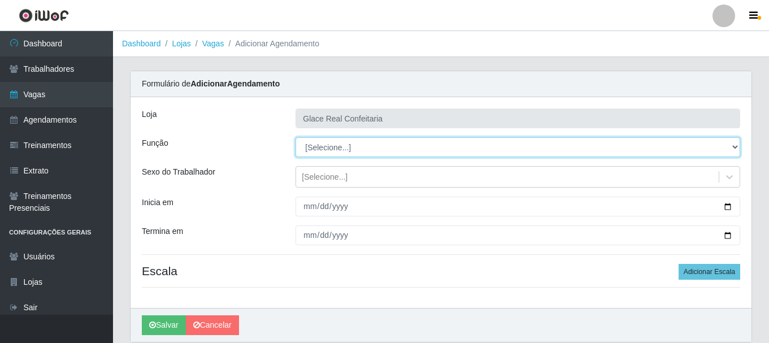
click at [369, 153] on select "[Selecione...] ASG ASG + ASG ++ Auxiliar de Cozinha Auxiliar de Cozinha + Auxil…" at bounding box center [517, 147] width 445 height 20
select select "91"
click at [295, 137] on select "[Selecione...] ASG ASG + ASG ++ Auxiliar de Cozinha Auxiliar de Cozinha + Auxil…" at bounding box center [517, 147] width 445 height 20
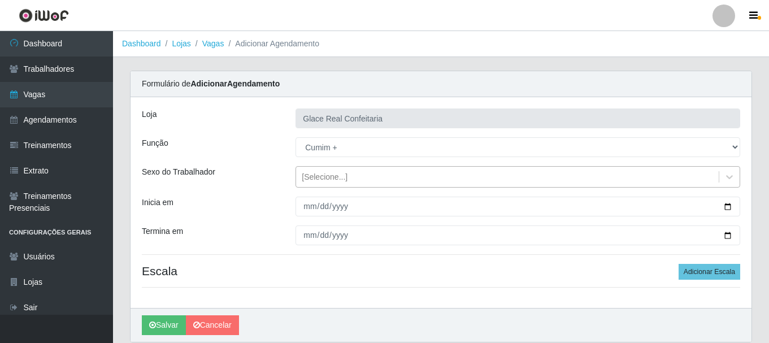
click at [318, 177] on div "[Selecione...]" at bounding box center [325, 177] width 46 height 12
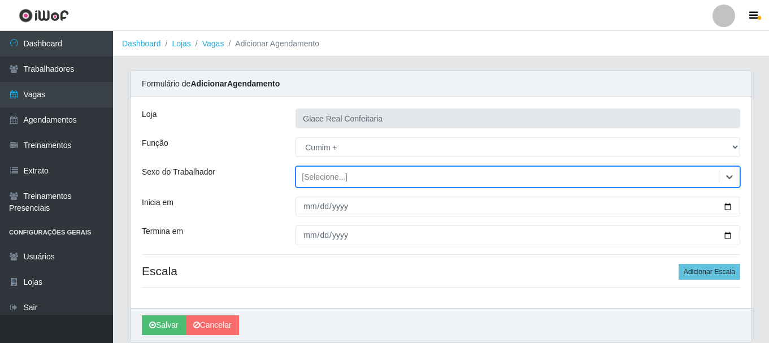
click at [318, 177] on div "[Selecione...]" at bounding box center [325, 177] width 46 height 12
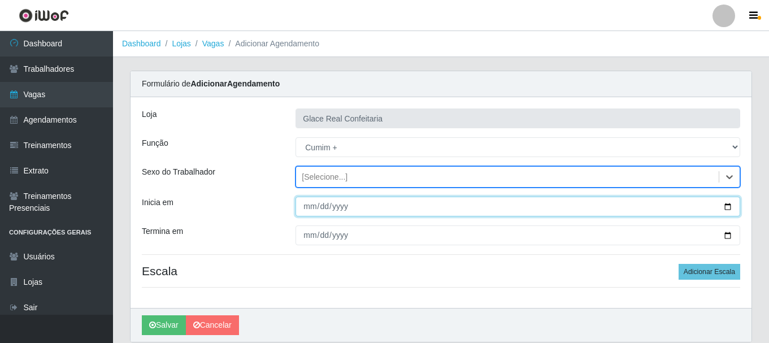
click at [725, 209] on input "Inicia em" at bounding box center [517, 207] width 445 height 20
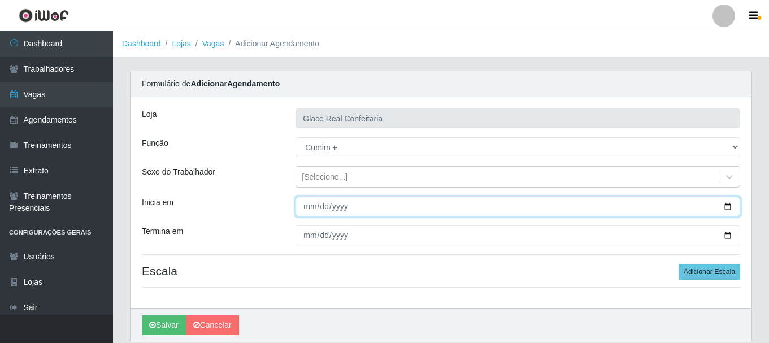
click at [652, 207] on input "[DATE]" at bounding box center [517, 207] width 445 height 20
click at [725, 203] on input "[DATE]" at bounding box center [517, 207] width 445 height 20
type input "[DATE]"
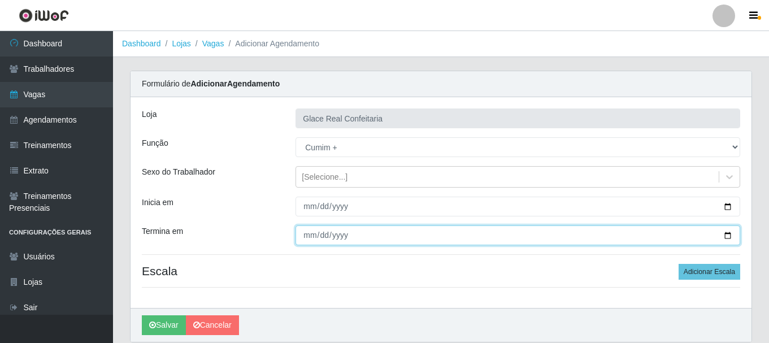
click at [729, 233] on input "Termina em" at bounding box center [517, 235] width 445 height 20
type input "[DATE]"
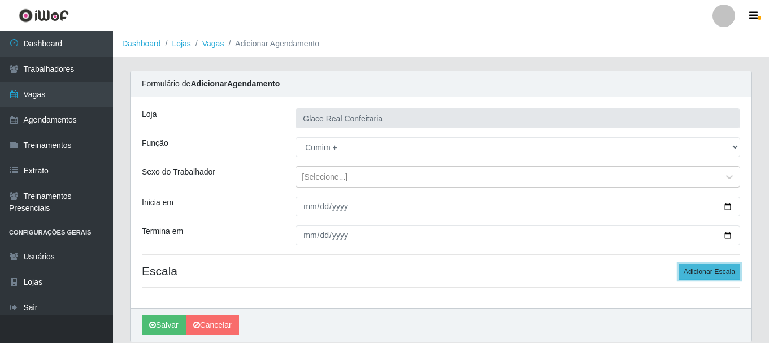
click at [689, 269] on button "Adicionar Escala" at bounding box center [709, 272] width 62 height 16
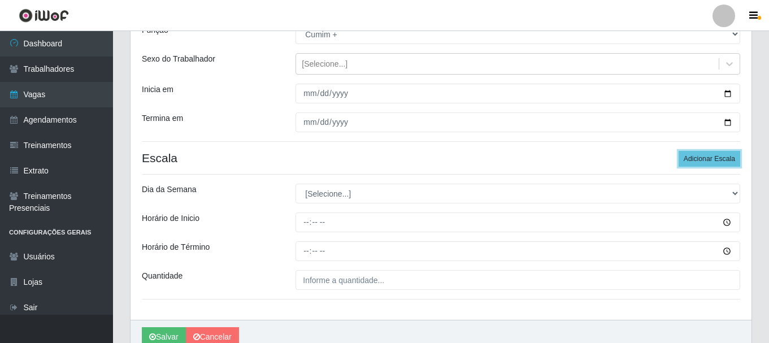
scroll to position [166, 0]
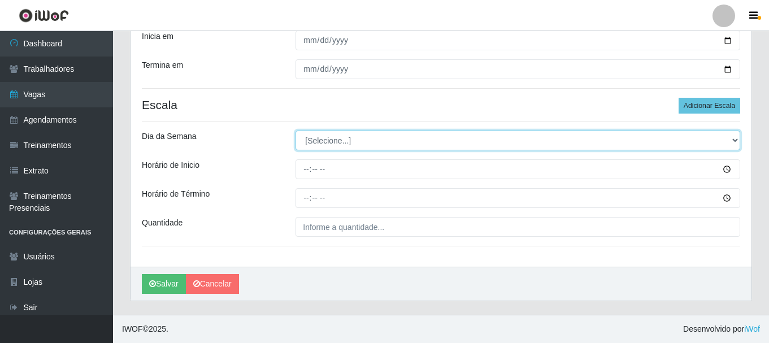
click at [334, 138] on select "[Selecione...] Segunda Terça Quarta Quinta Sexta Sábado Domingo" at bounding box center [517, 140] width 445 height 20
select select "6"
click at [295, 130] on select "[Selecione...] Segunda Terça Quarta Quinta Sexta Sábado Domingo" at bounding box center [517, 140] width 445 height 20
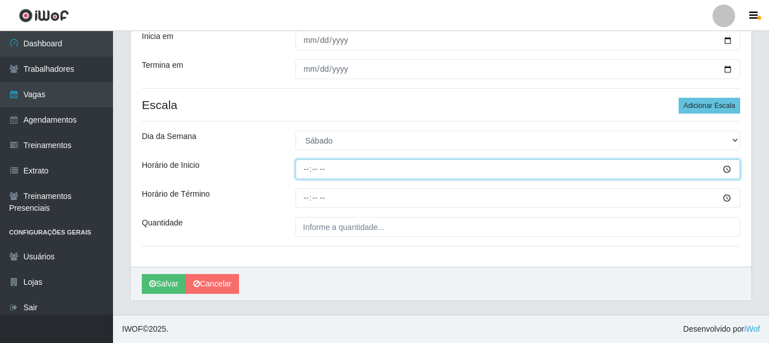
click at [309, 167] on input "Horário de Inicio" at bounding box center [517, 169] width 445 height 20
type input "14:20"
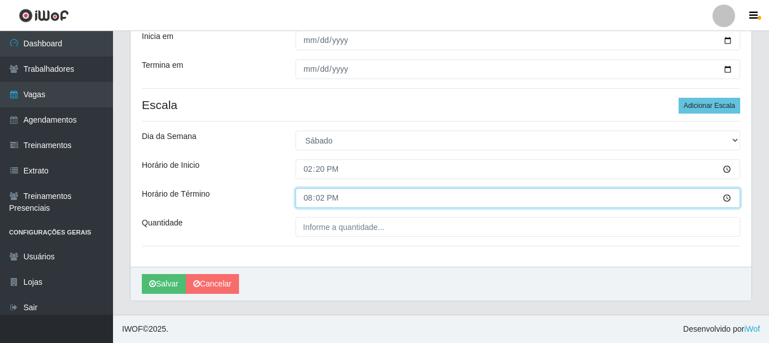
type input "20:20"
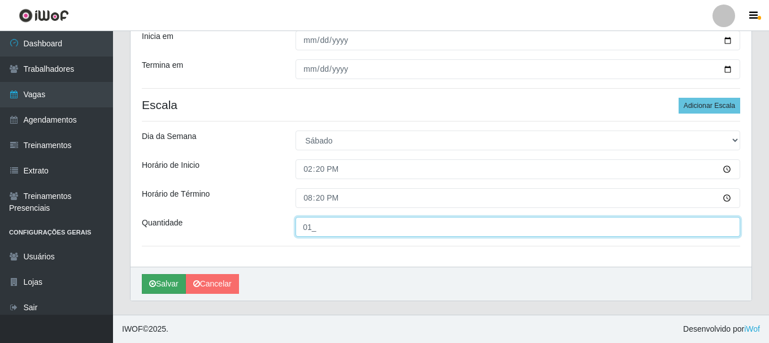
type input "01_"
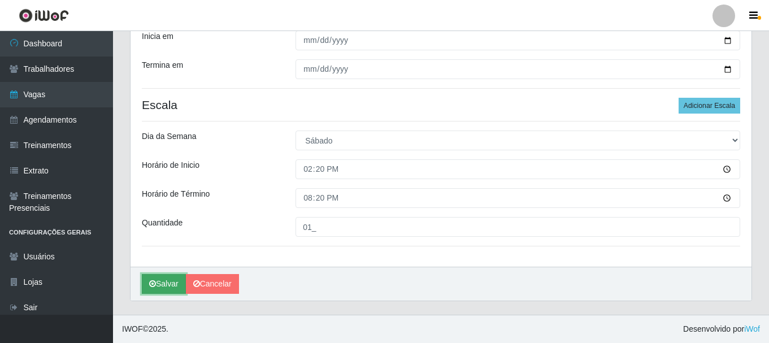
click at [153, 288] on icon "submit" at bounding box center [152, 284] width 7 height 8
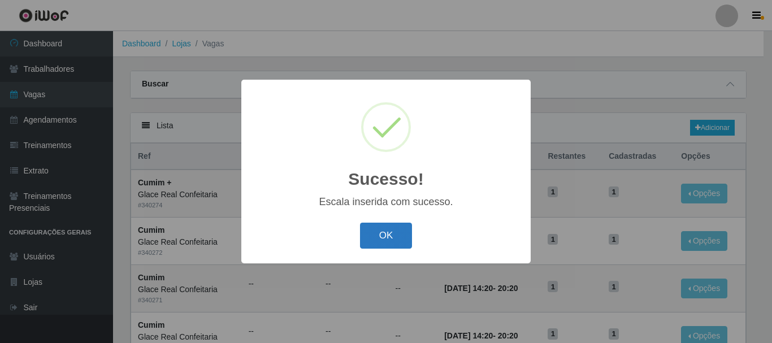
click at [393, 237] on button "OK" at bounding box center [386, 236] width 53 height 27
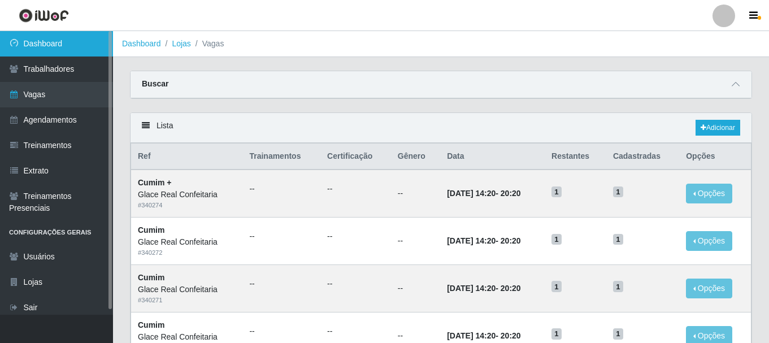
click at [50, 34] on link "Dashboard" at bounding box center [56, 43] width 113 height 25
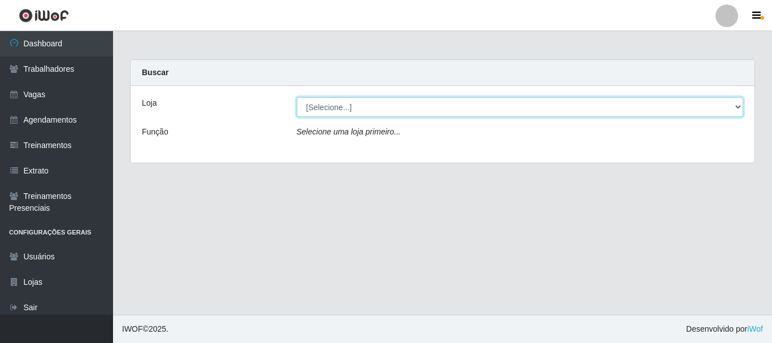
click at [346, 107] on select "[Selecione...] Glace Real Confeitaria" at bounding box center [520, 107] width 447 height 20
select select "445"
click at [297, 97] on select "[Selecione...] Glace Real Confeitaria" at bounding box center [520, 107] width 447 height 20
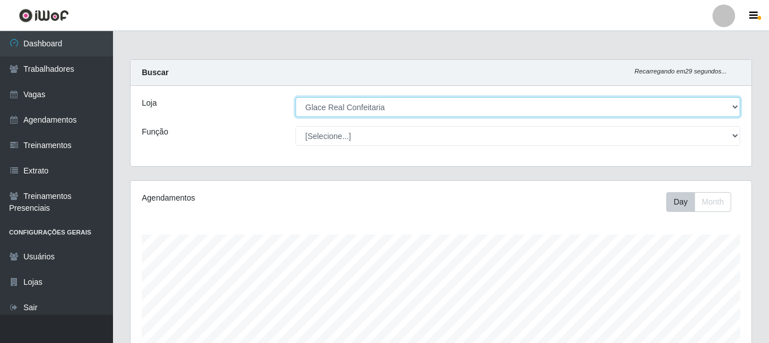
scroll to position [256, 0]
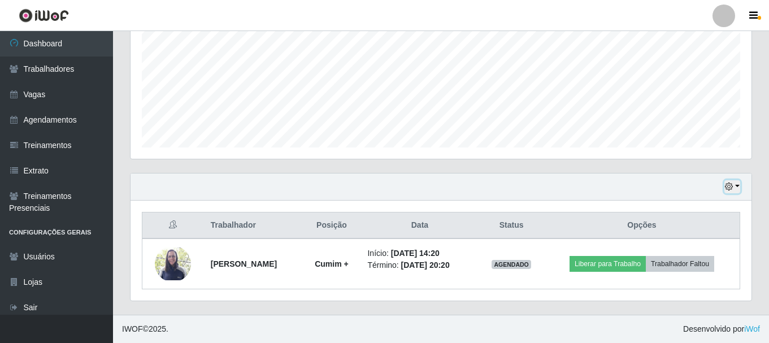
click at [733, 182] on button "button" at bounding box center [732, 186] width 16 height 13
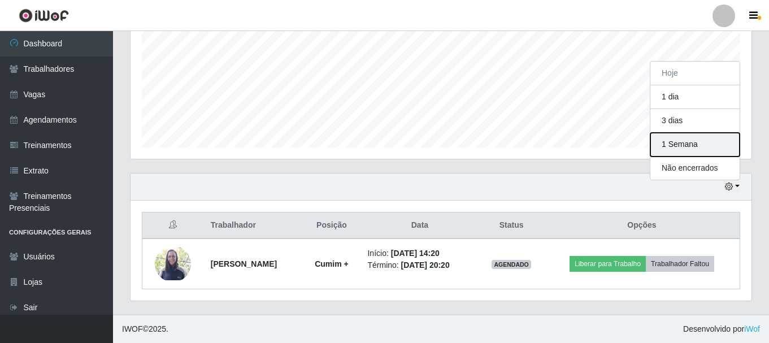
click at [699, 144] on button "1 Semana" at bounding box center [694, 145] width 89 height 24
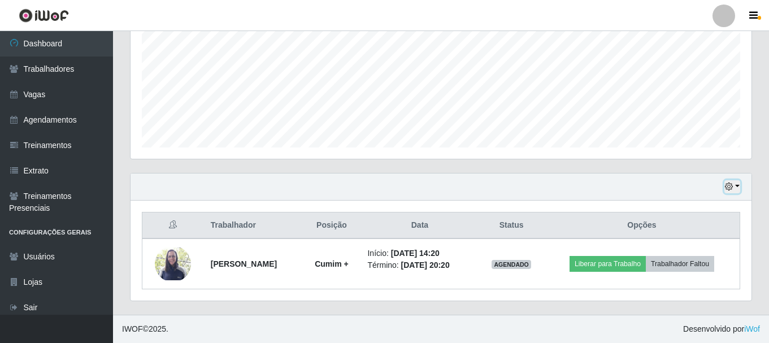
click at [727, 185] on icon "button" at bounding box center [729, 186] width 8 height 8
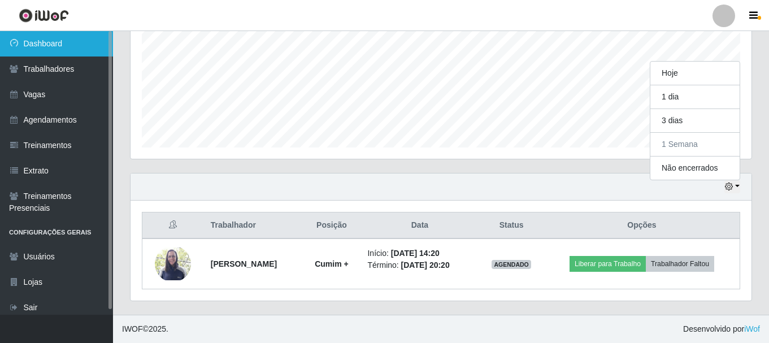
click at [56, 49] on link "Dashboard" at bounding box center [56, 43] width 113 height 25
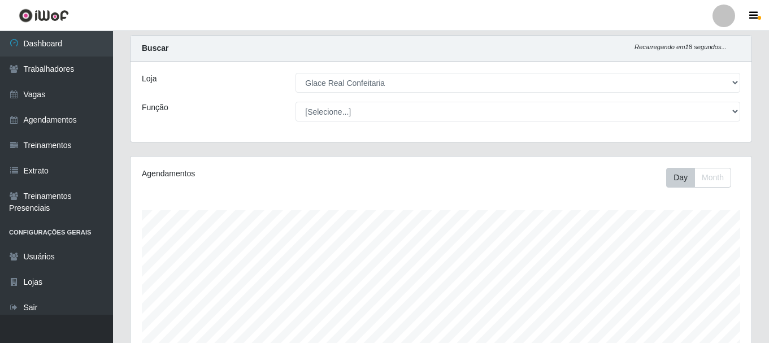
scroll to position [0, 0]
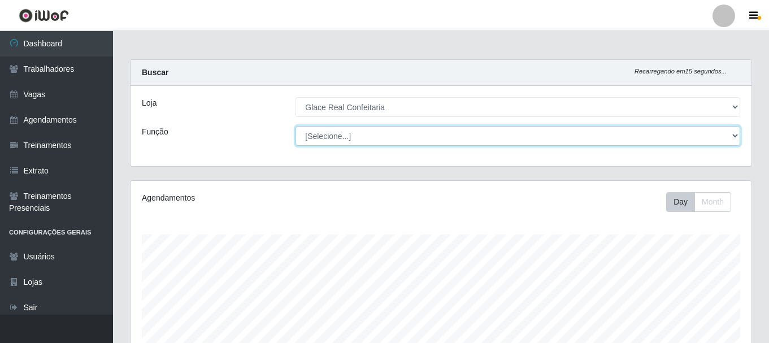
click at [383, 131] on select "[Selecione...] ASG ASG + ASG ++ Auxiliar de Cozinha Auxiliar de Cozinha + Auxil…" at bounding box center [517, 136] width 445 height 20
select select "16"
click at [295, 126] on select "[Selecione...] ASG ASG + ASG ++ Auxiliar de Cozinha Auxiliar de Cozinha + Auxil…" at bounding box center [517, 136] width 445 height 20
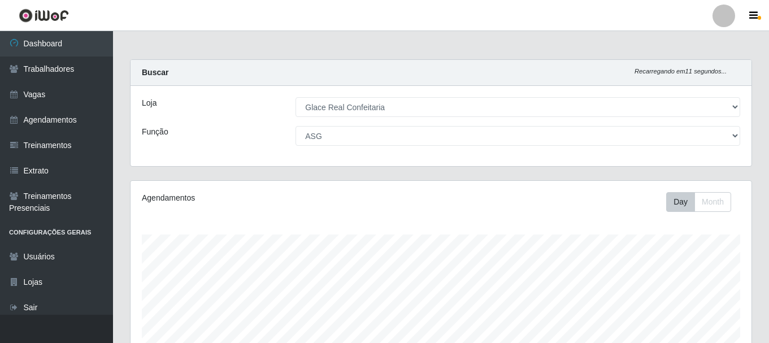
click at [567, 172] on div "Carregando... Buscar Recarregando em 11 segundos... Loja [Selecione...] Glace R…" at bounding box center [440, 119] width 639 height 121
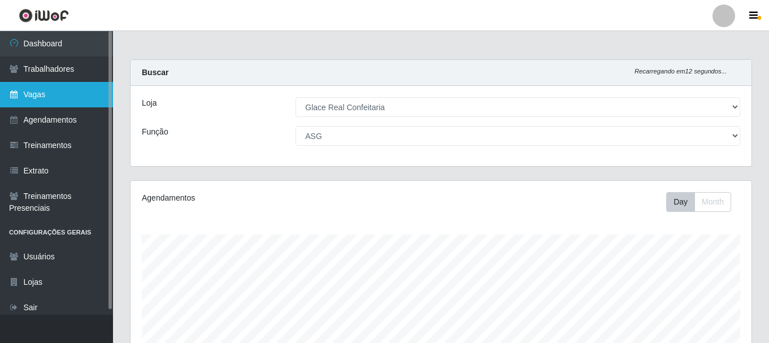
click at [63, 100] on link "Vagas" at bounding box center [56, 94] width 113 height 25
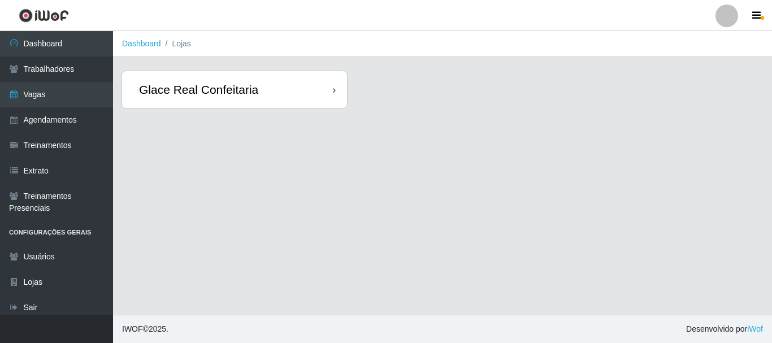
click at [319, 92] on div "Glace Real Confeitaria" at bounding box center [234, 89] width 225 height 37
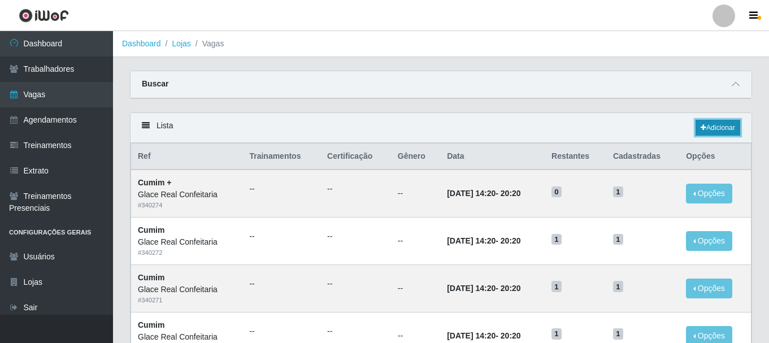
click at [709, 129] on link "Adicionar" at bounding box center [717, 128] width 45 height 16
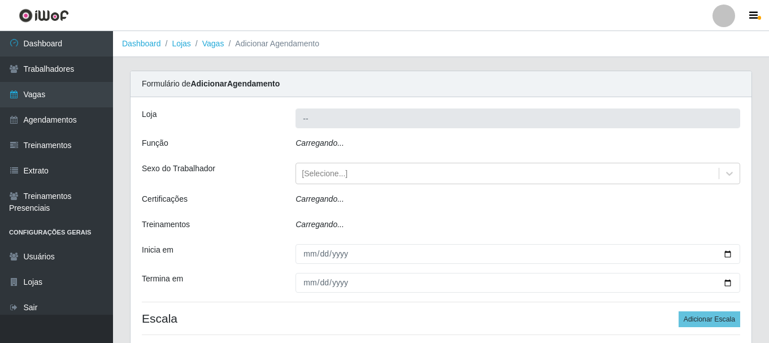
type input "Glace Real Confeitaria"
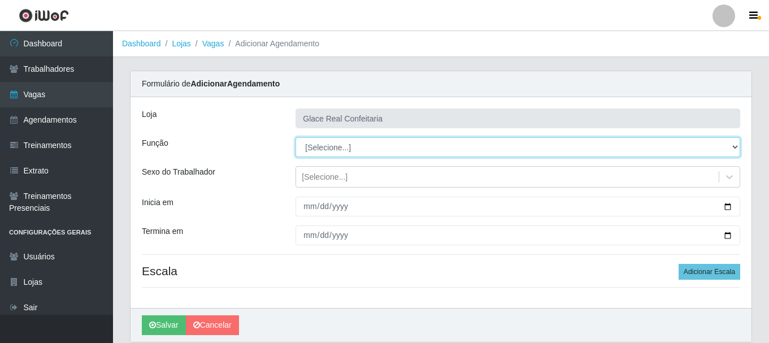
click at [371, 149] on select "[Selecione...] ASG ASG + ASG ++ Auxiliar de Cozinha Auxiliar de Cozinha + Auxil…" at bounding box center [517, 147] width 445 height 20
select select "16"
click at [295, 137] on select "[Selecione...] ASG ASG + ASG ++ Auxiliar de Cozinha Auxiliar de Cozinha + Auxil…" at bounding box center [517, 147] width 445 height 20
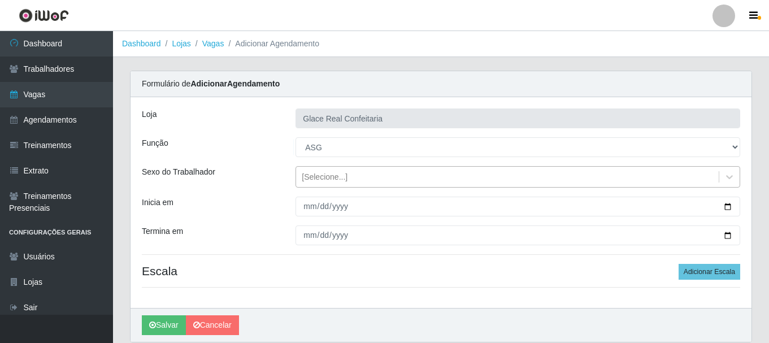
click at [339, 177] on div "[Selecione...]" at bounding box center [325, 177] width 46 height 12
click at [218, 170] on div "Sexo do Trabalhador" at bounding box center [210, 176] width 154 height 21
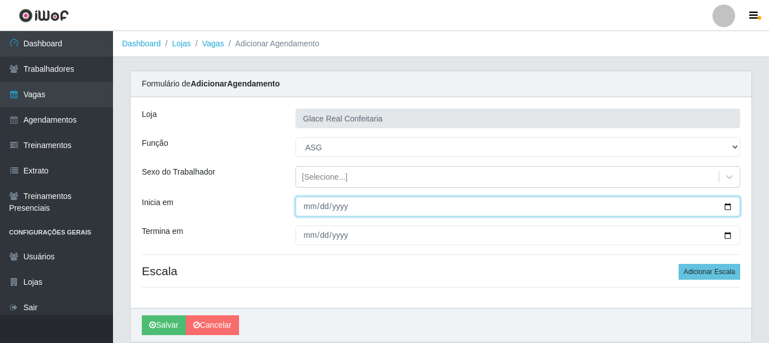
click at [308, 208] on input "Inicia em" at bounding box center [517, 207] width 445 height 20
click at [725, 208] on input "Inicia em" at bounding box center [517, 207] width 445 height 20
type input "[DATE]"
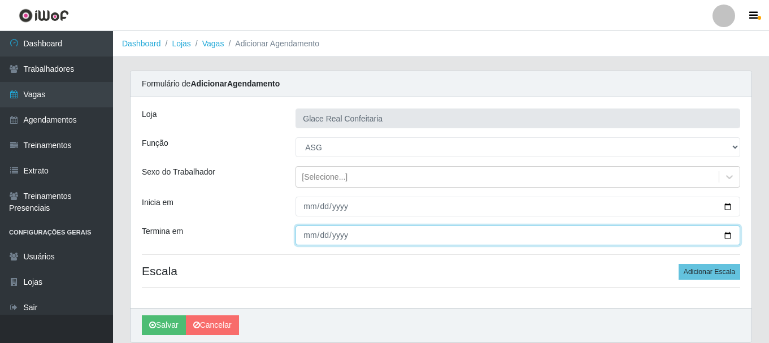
click at [312, 234] on input "Termina em" at bounding box center [517, 235] width 445 height 20
click at [730, 237] on input "Termina em" at bounding box center [517, 235] width 445 height 20
click at [725, 238] on input "[DATE]" at bounding box center [517, 235] width 445 height 20
type input "[DATE]"
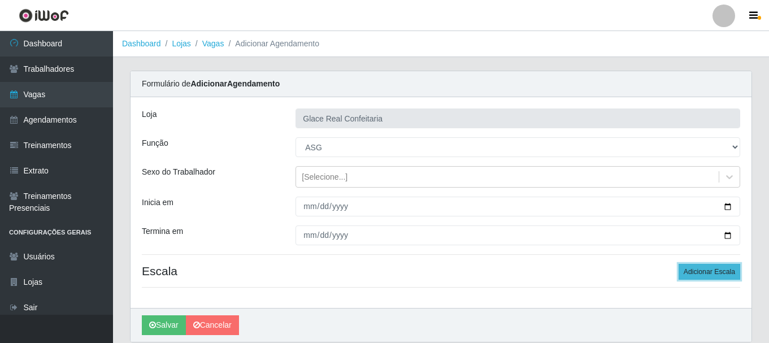
click at [701, 272] on button "Adicionar Escala" at bounding box center [709, 272] width 62 height 16
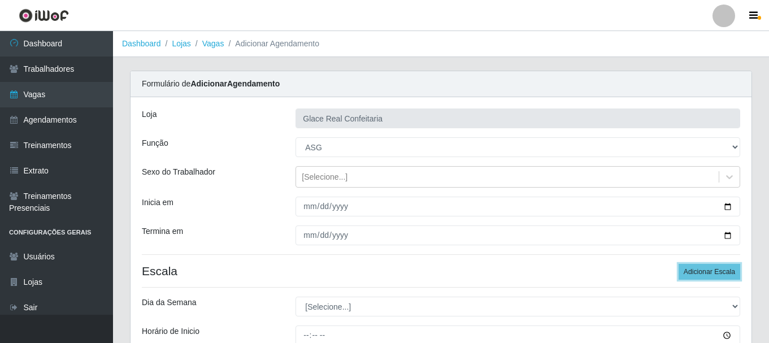
scroll to position [56, 0]
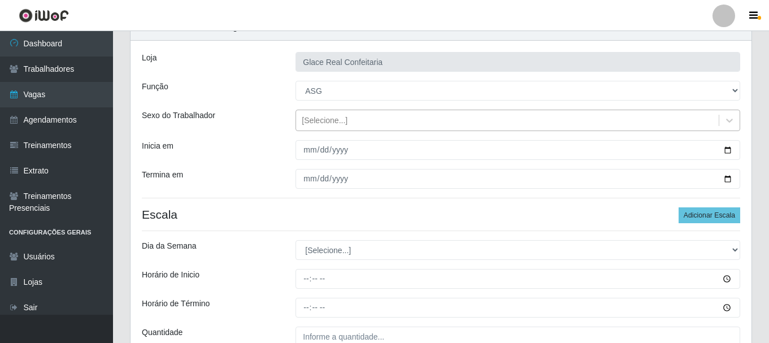
click at [387, 118] on div "[Selecione...]" at bounding box center [507, 120] width 423 height 19
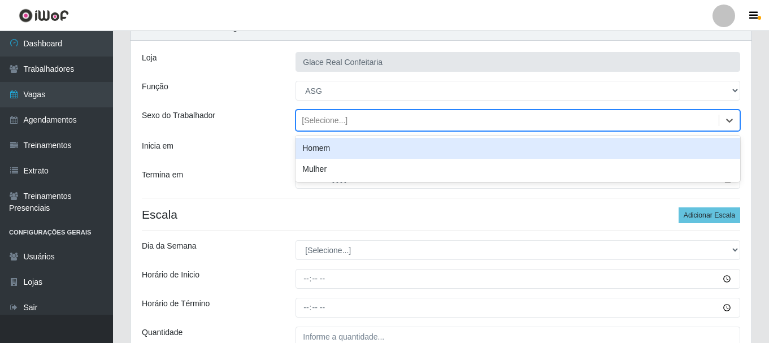
click at [387, 118] on div "[Selecione...]" at bounding box center [507, 120] width 423 height 19
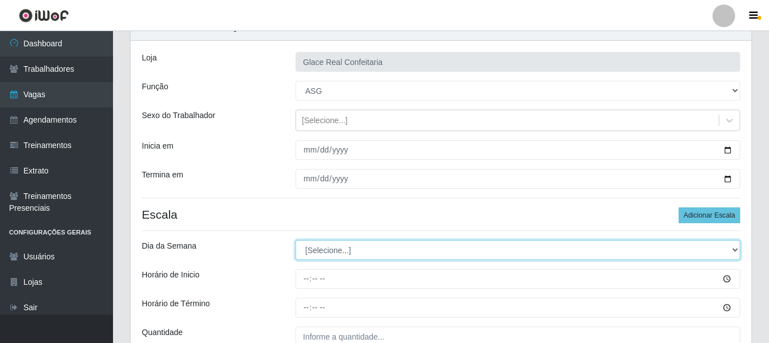
click at [351, 246] on select "[Selecione...] Segunda Terça Quarta Quinta Sexta Sábado Domingo" at bounding box center [517, 250] width 445 height 20
select select "1"
click at [295, 240] on select "[Selecione...] Segunda Terça Quarta Quinta Sexta Sábado Domingo" at bounding box center [517, 250] width 445 height 20
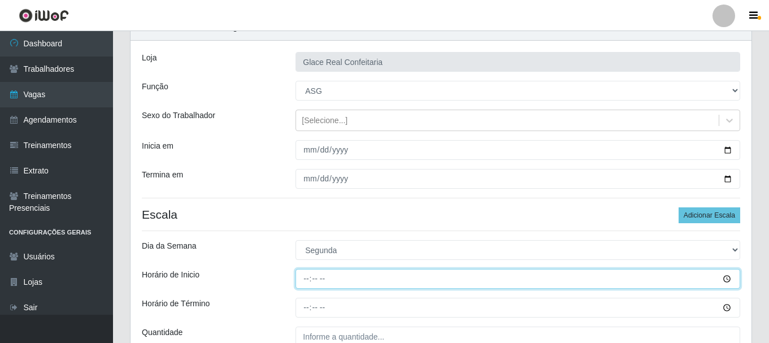
click at [308, 279] on input "Horário de Inicio" at bounding box center [517, 279] width 445 height 20
type input "11:00"
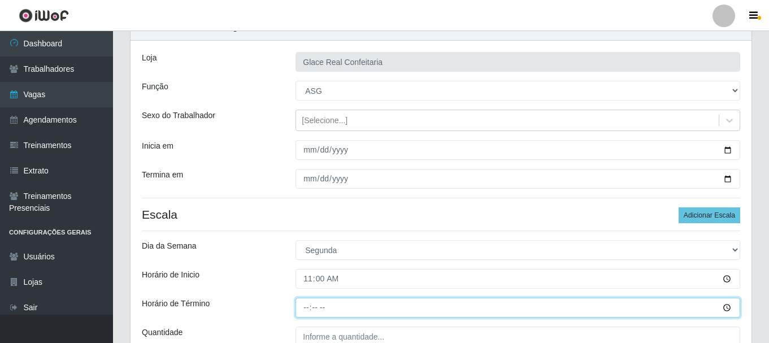
type input "17:00"
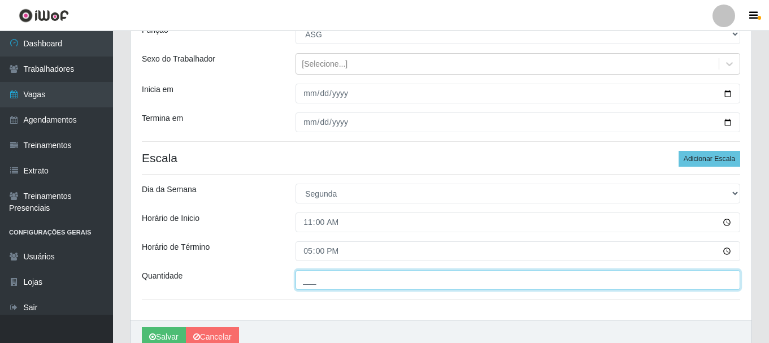
click at [327, 283] on input "___" at bounding box center [517, 280] width 445 height 20
type input "01_"
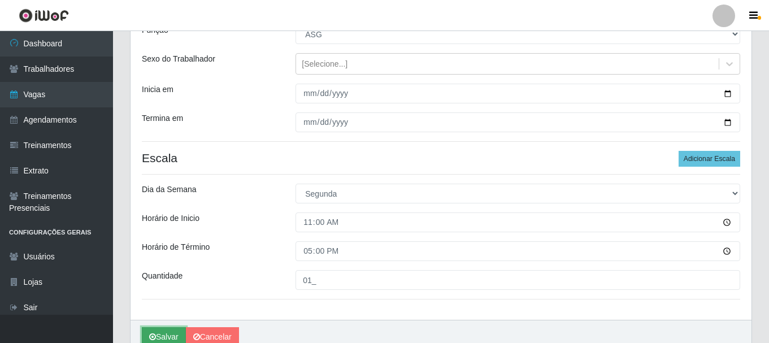
click at [159, 332] on button "Salvar" at bounding box center [164, 337] width 44 height 20
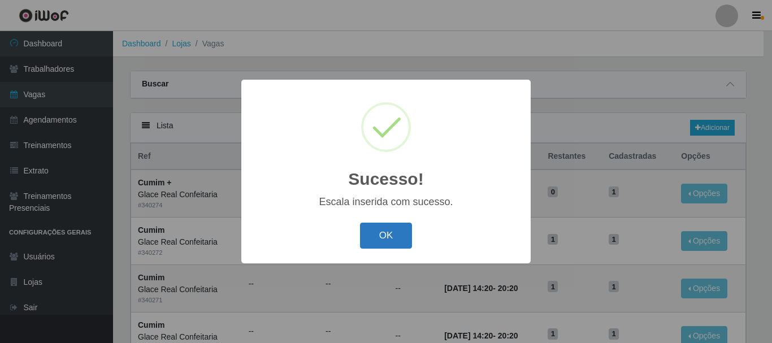
click at [403, 236] on button "OK" at bounding box center [386, 236] width 53 height 27
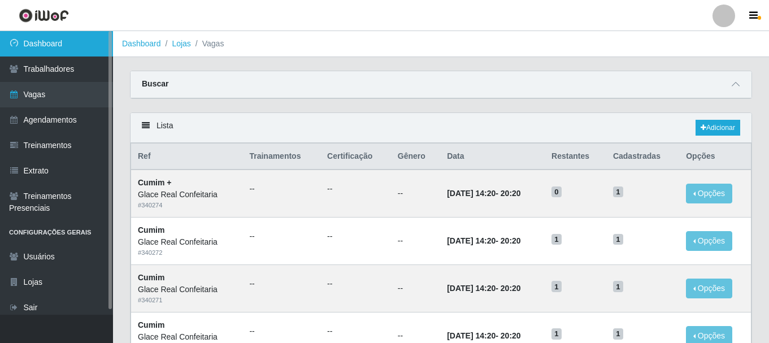
click at [63, 46] on link "Dashboard" at bounding box center [56, 43] width 113 height 25
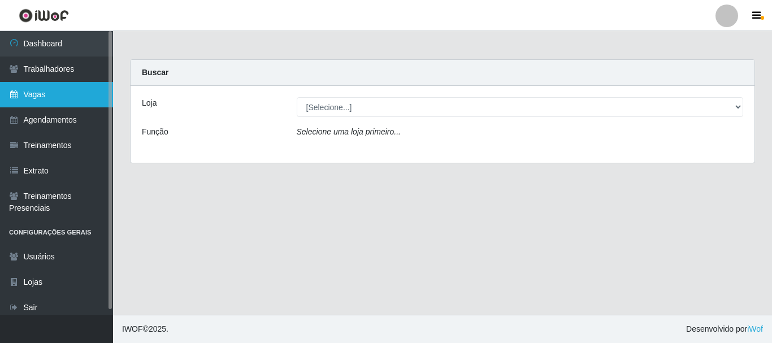
click at [59, 98] on link "Vagas" at bounding box center [56, 94] width 113 height 25
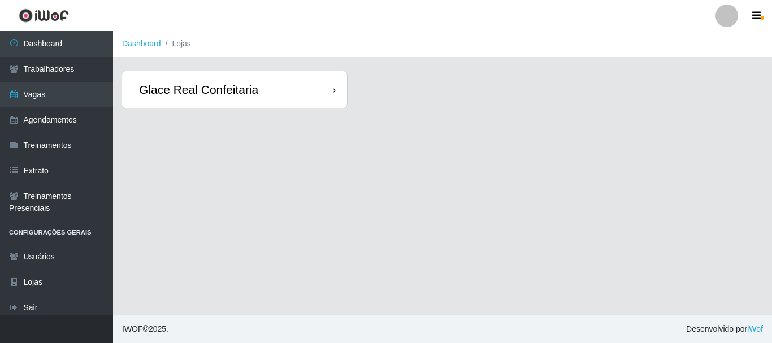
click at [271, 95] on div "Glace Real Confeitaria" at bounding box center [234, 89] width 225 height 37
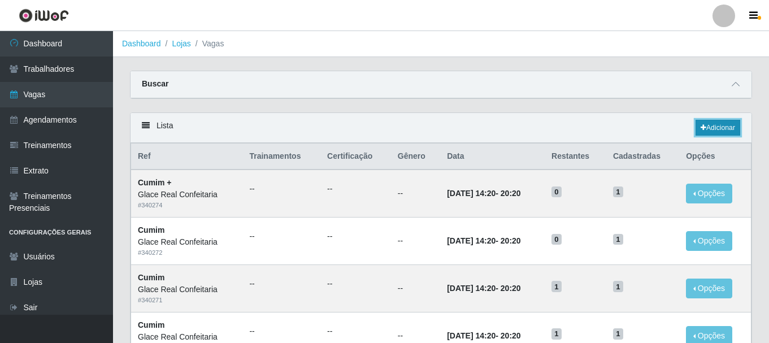
click at [714, 129] on link "Adicionar" at bounding box center [717, 128] width 45 height 16
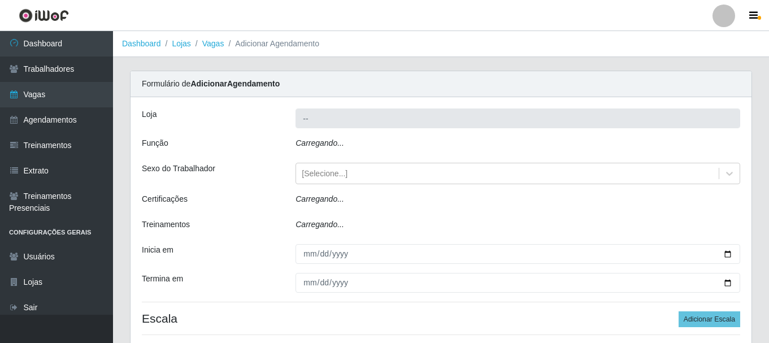
type input "Glace Real Confeitaria"
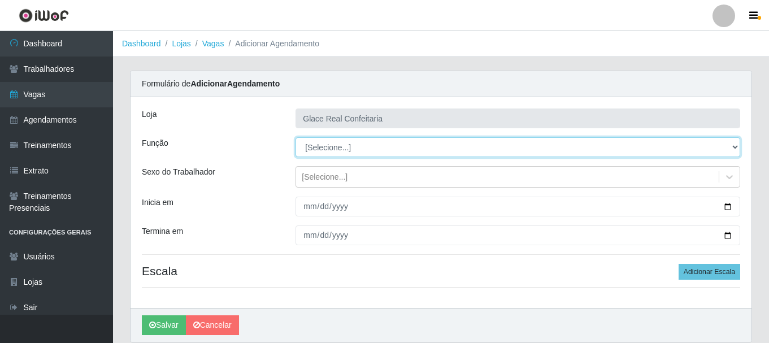
click at [384, 154] on select "[Selecione...] ASG ASG + ASG ++ Auxiliar de Cozinha Auxiliar de Cozinha + Auxil…" at bounding box center [517, 147] width 445 height 20
select select "16"
click at [295, 137] on select "[Selecione...] ASG ASG + ASG ++ Auxiliar de Cozinha Auxiliar de Cozinha + Auxil…" at bounding box center [517, 147] width 445 height 20
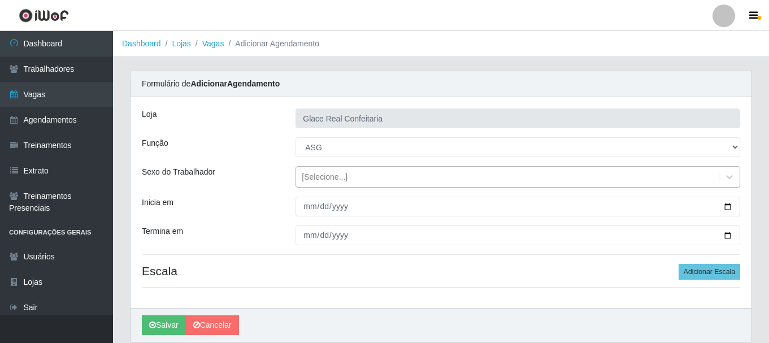
click at [319, 180] on div "[Selecione...]" at bounding box center [325, 177] width 46 height 12
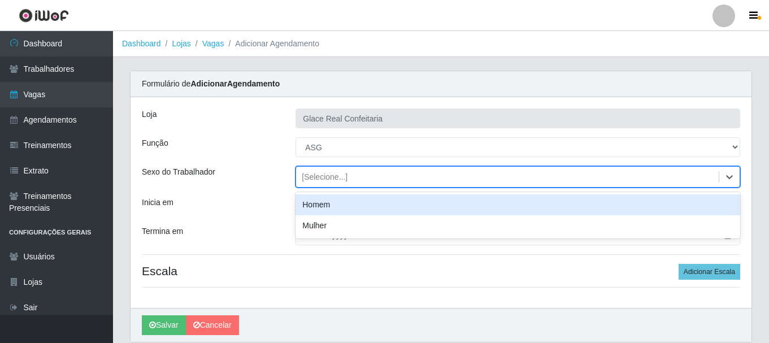
click at [319, 180] on div "[Selecione...]" at bounding box center [325, 177] width 46 height 12
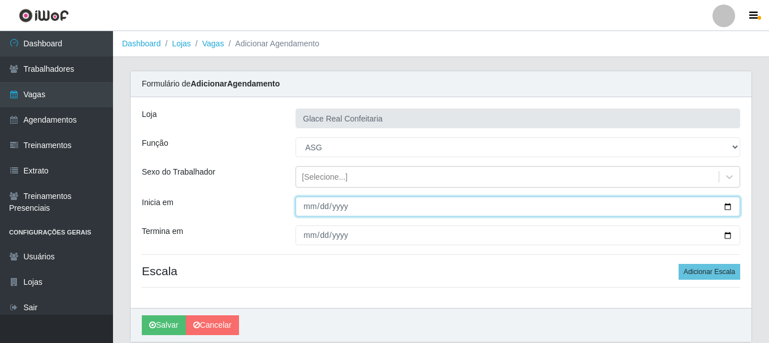
click at [308, 209] on input "Inicia em" at bounding box center [517, 207] width 445 height 20
click at [725, 207] on input "Inicia em" at bounding box center [517, 207] width 445 height 20
type input "[DATE]"
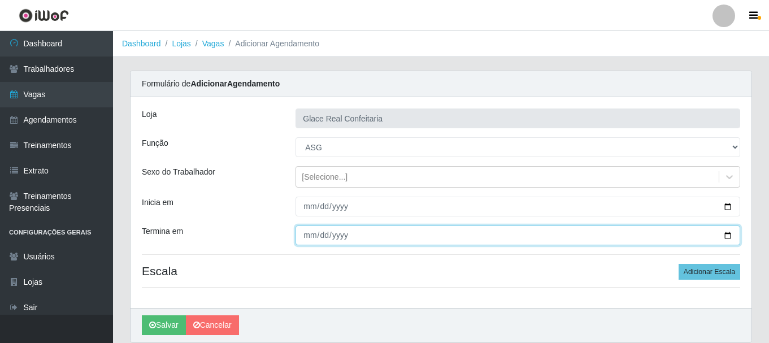
click at [720, 236] on input "Termina em" at bounding box center [517, 235] width 445 height 20
click at [730, 234] on input "Termina em" at bounding box center [517, 235] width 445 height 20
type input "[DATE]"
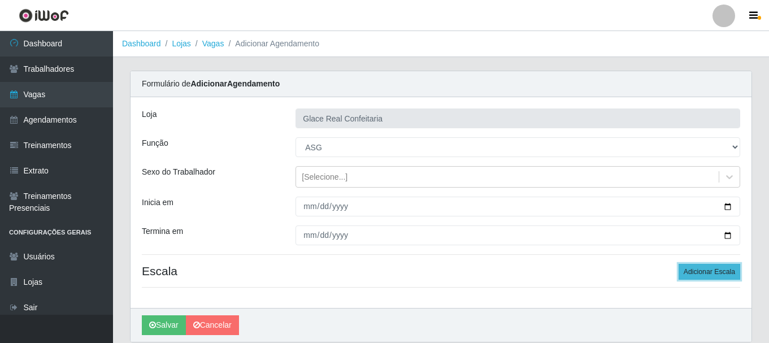
click at [700, 270] on button "Adicionar Escala" at bounding box center [709, 272] width 62 height 16
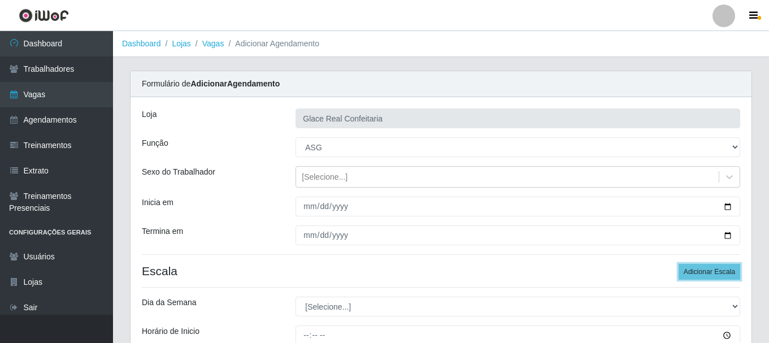
scroll to position [56, 0]
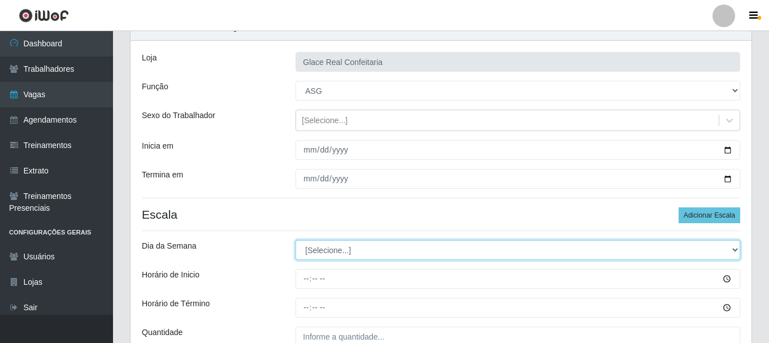
click at [328, 254] on select "[Selecione...] Segunda Terça Quarta Quinta Sexta Sábado Domingo" at bounding box center [517, 250] width 445 height 20
select select "5"
click at [295, 240] on select "[Selecione...] Segunda Terça Quarta Quinta Sexta Sábado Domingo" at bounding box center [517, 250] width 445 height 20
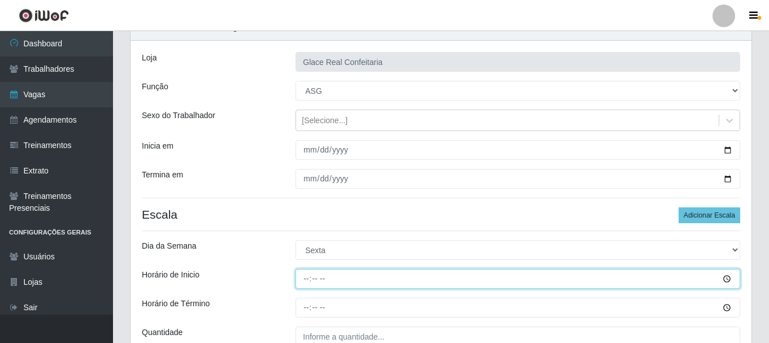
click at [303, 279] on input "Horário de Inicio" at bounding box center [517, 279] width 445 height 20
type input "12:00"
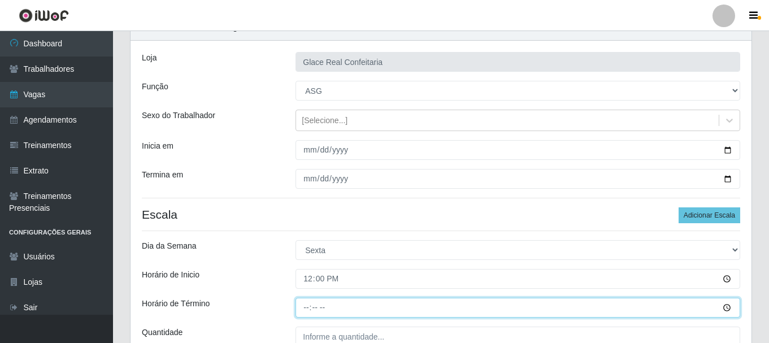
type input "18:00"
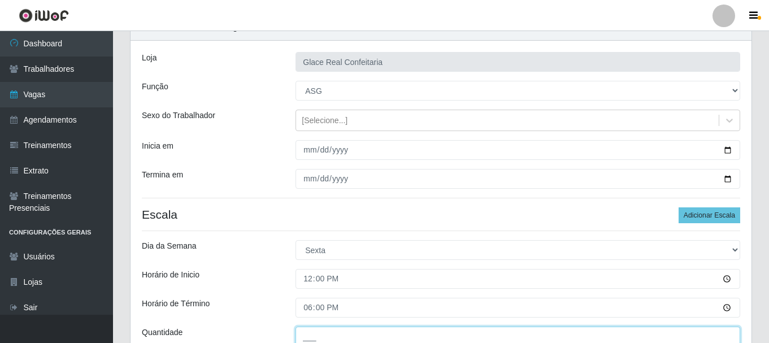
scroll to position [60, 0]
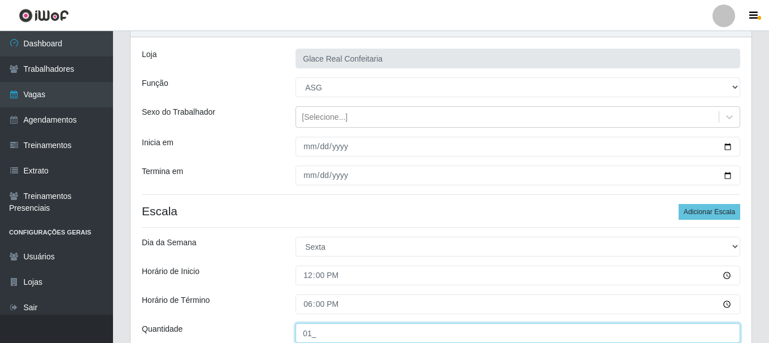
type input "01_"
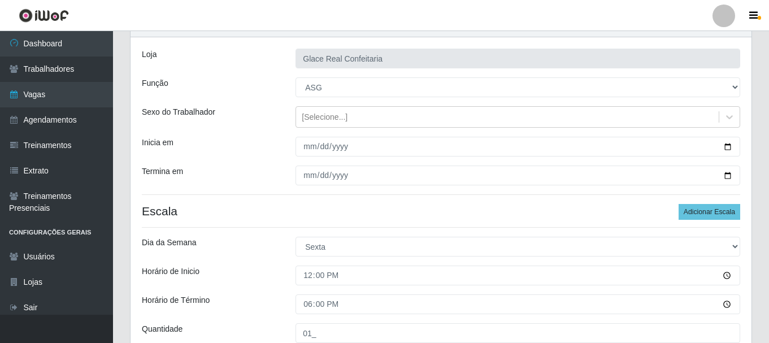
click at [247, 314] on div "Horário de Término" at bounding box center [210, 304] width 154 height 20
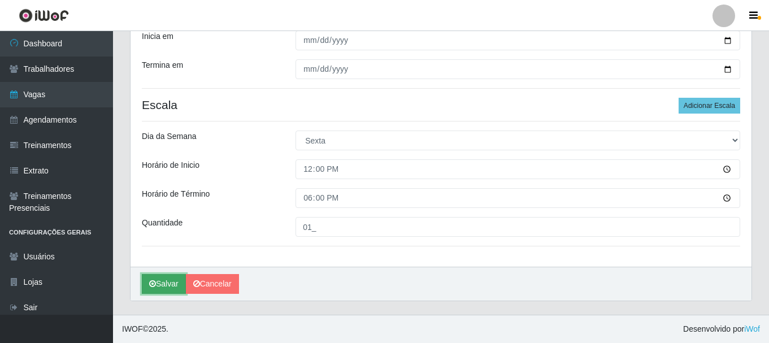
click at [161, 280] on button "Salvar" at bounding box center [164, 284] width 44 height 20
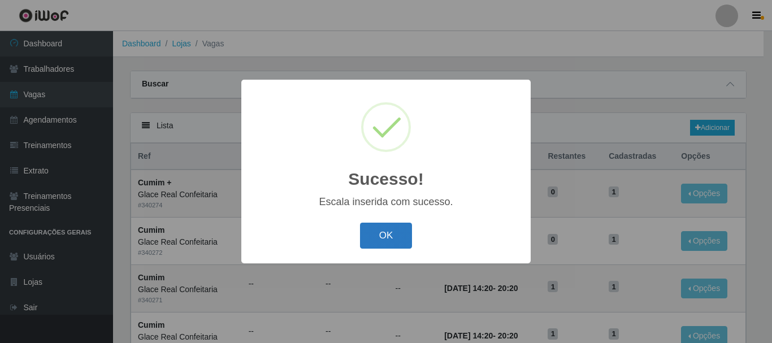
click at [373, 234] on button "OK" at bounding box center [386, 236] width 53 height 27
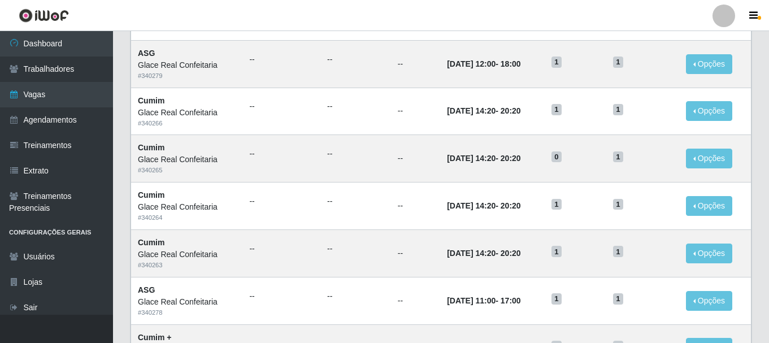
scroll to position [615, 0]
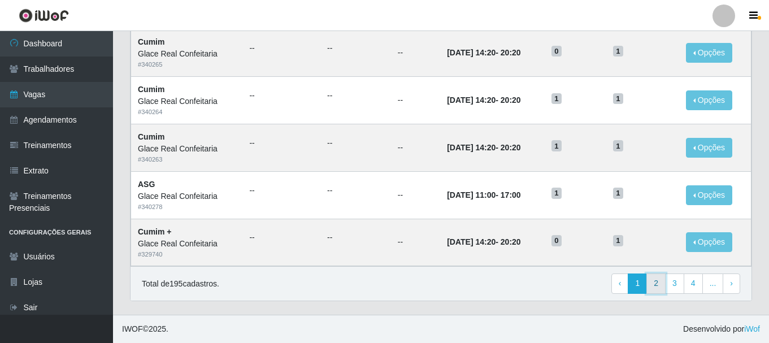
click at [660, 285] on link "2" at bounding box center [655, 283] width 19 height 20
